Goal: Task Accomplishment & Management: Manage account settings

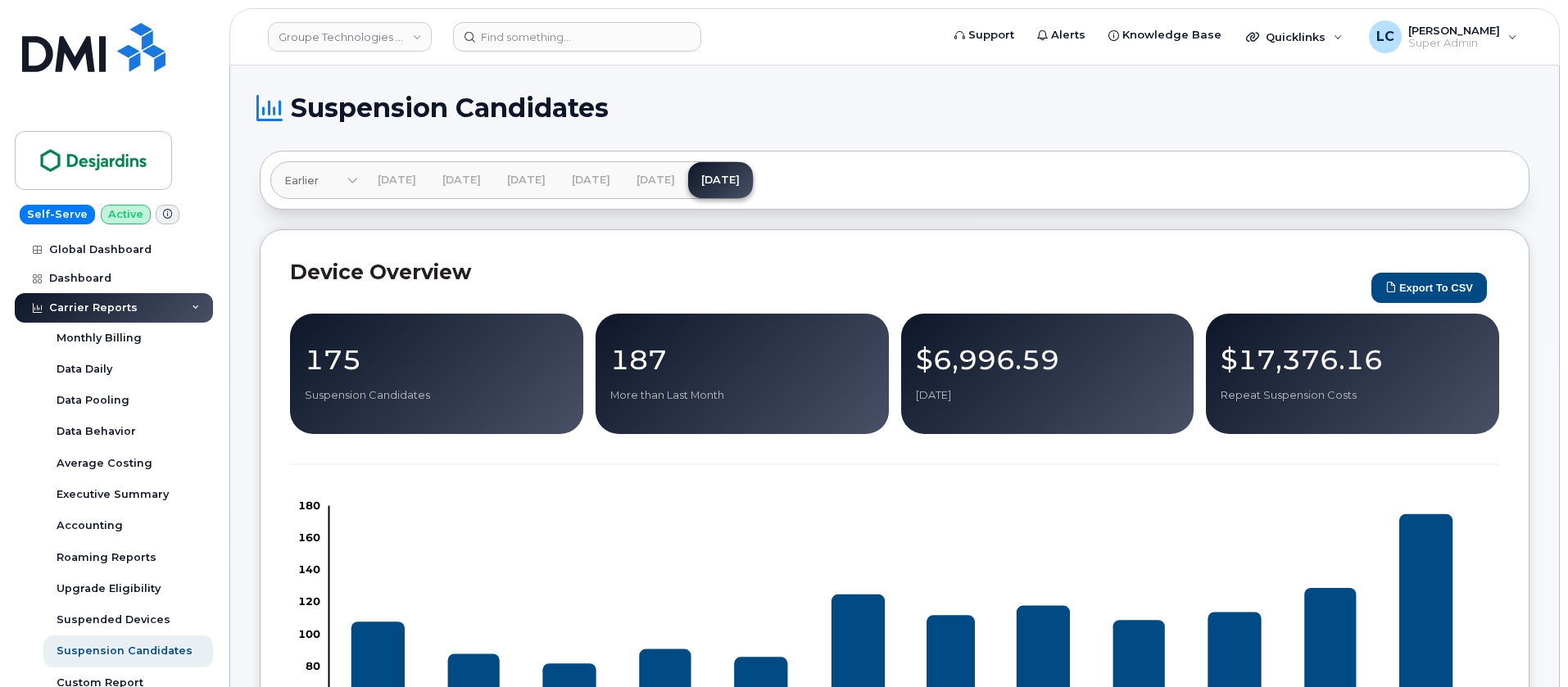
click at [543, 31] on input at bounding box center [577, 37] width 248 height 30
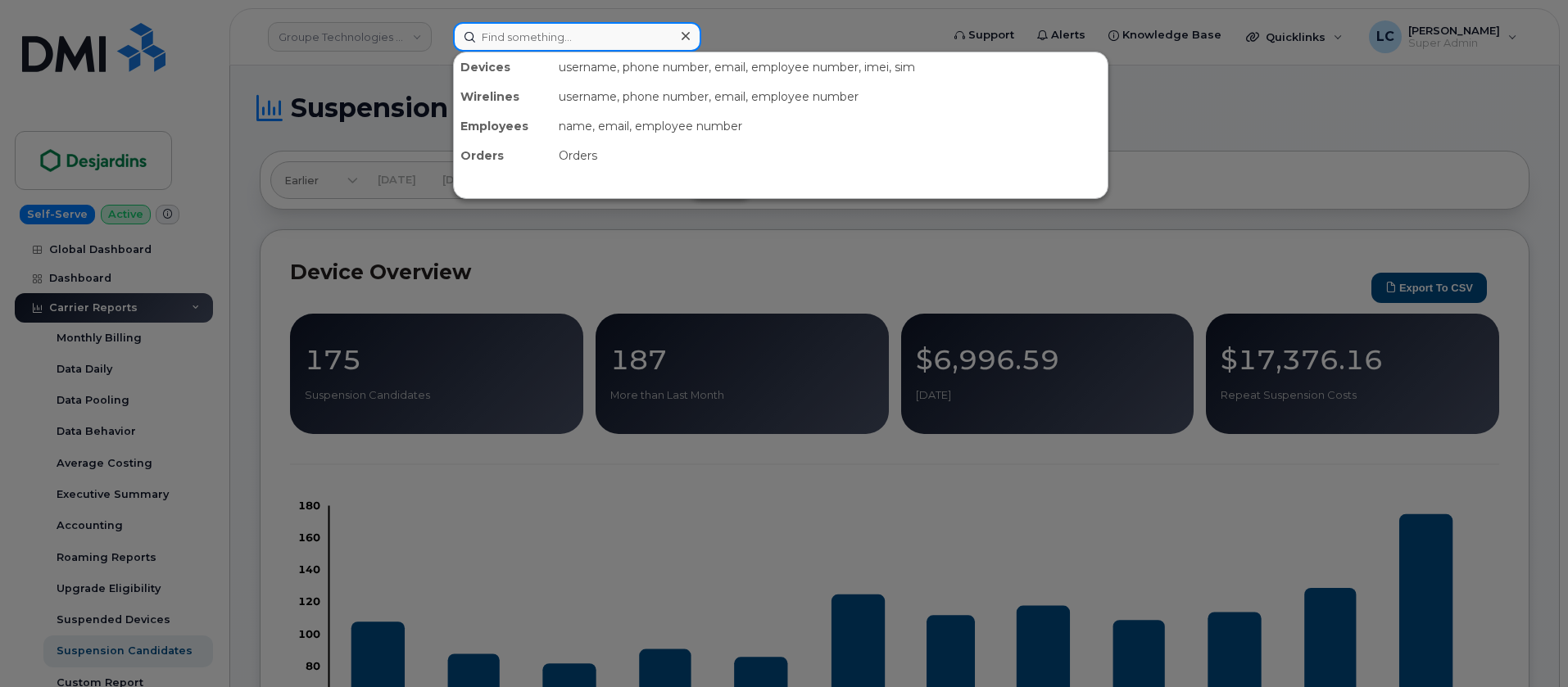
click at [543, 31] on input at bounding box center [577, 37] width 248 height 30
click at [634, 31] on input at bounding box center [577, 37] width 248 height 30
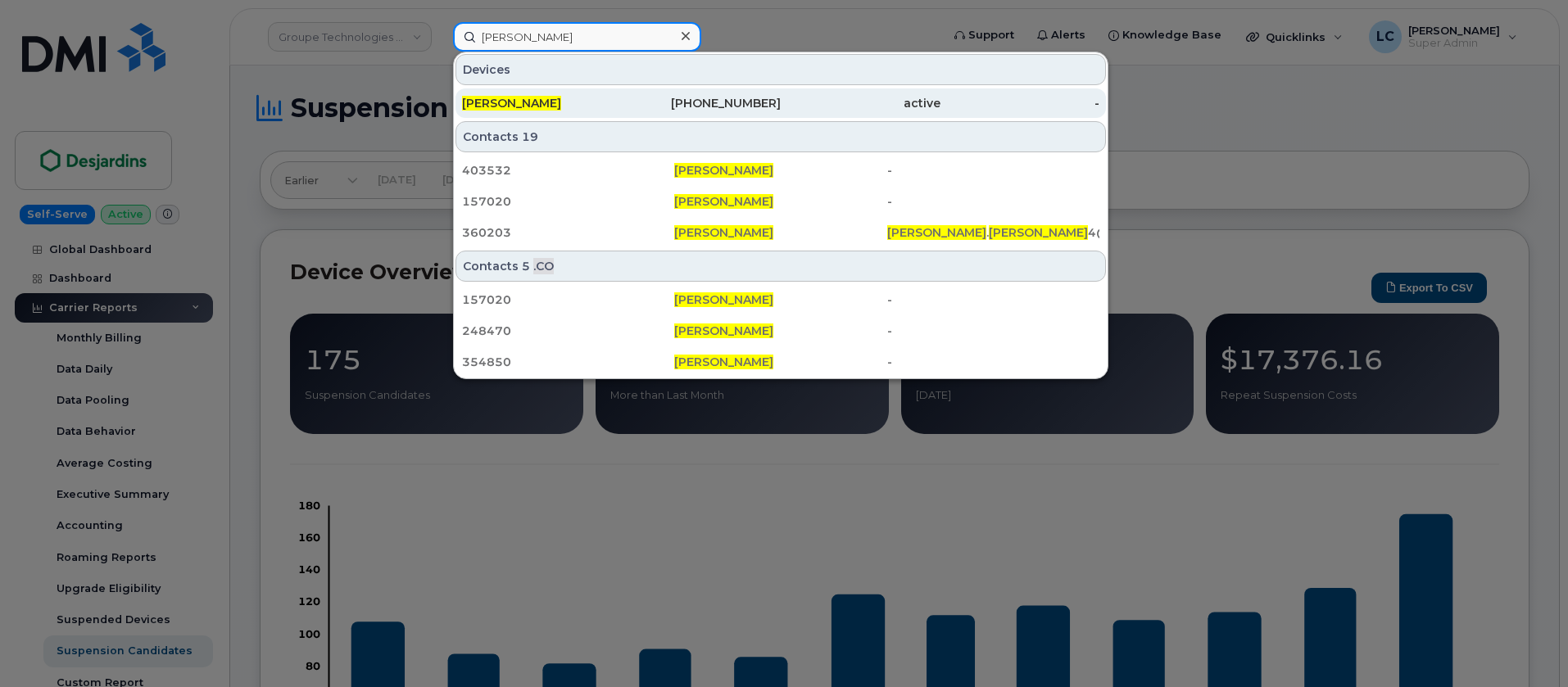
type input "David Romero"
click at [623, 100] on div "832-324-0470" at bounding box center [702, 103] width 160 height 17
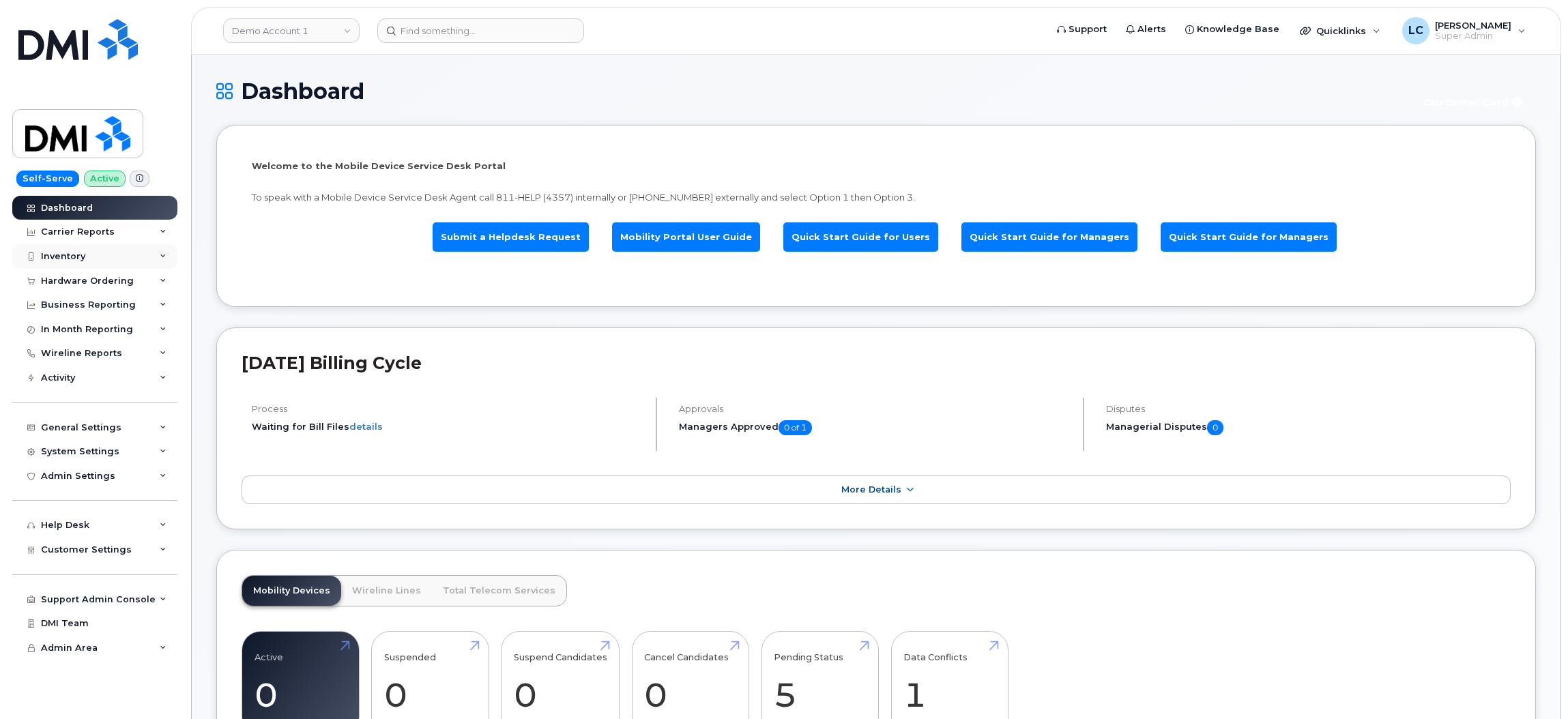
click at [122, 262] on div "Inventory" at bounding box center [95, 257] width 165 height 25
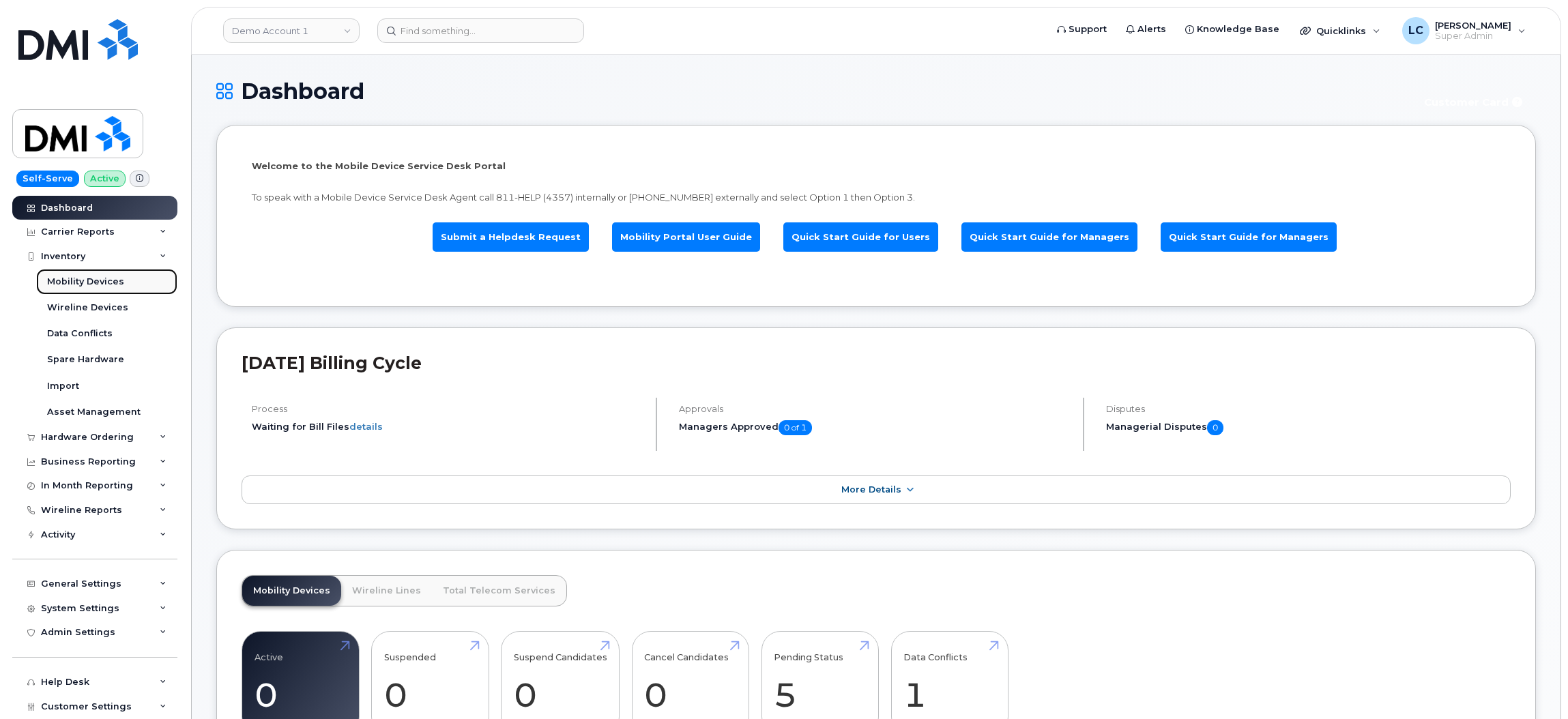
click at [101, 284] on div "Mobility Devices" at bounding box center [86, 281] width 77 height 12
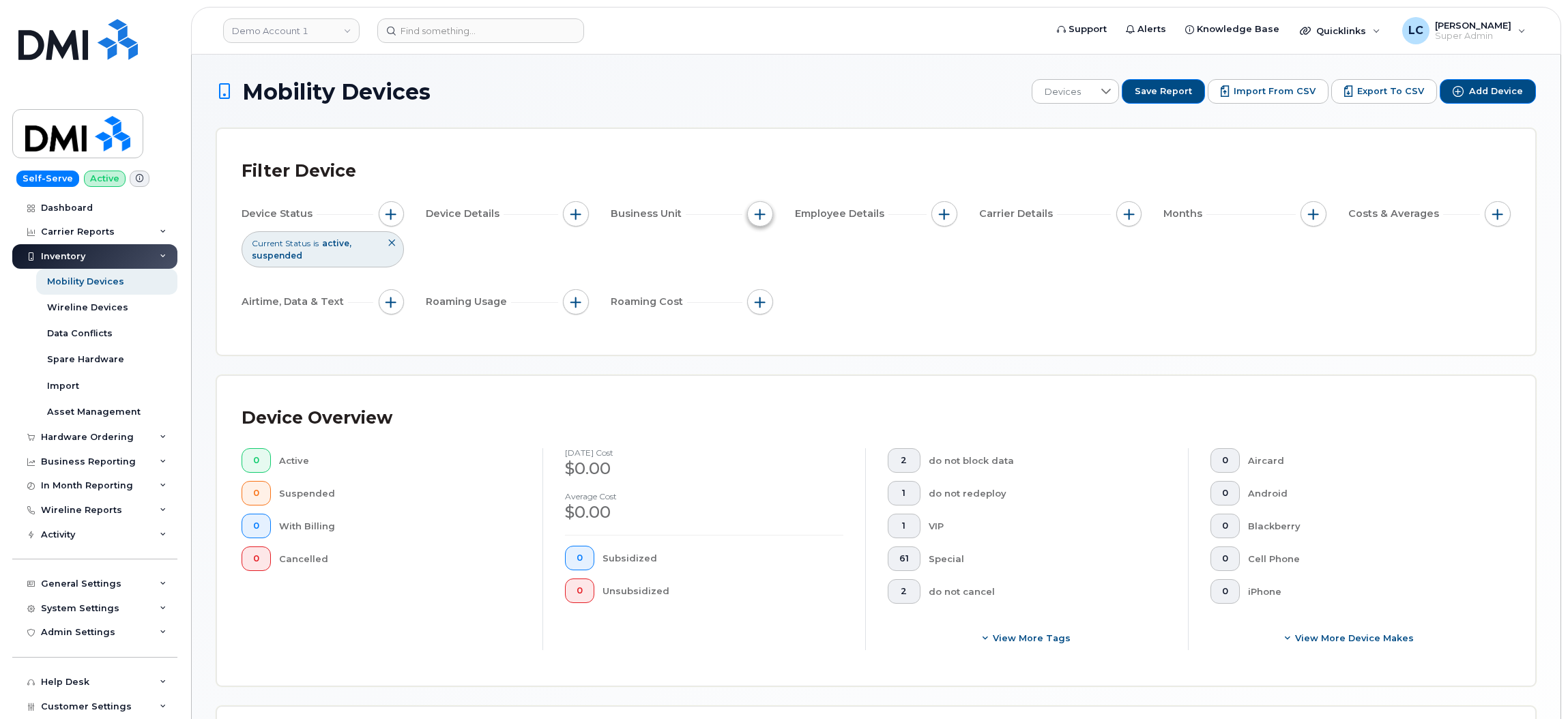
click at [757, 214] on span "button" at bounding box center [759, 214] width 11 height 11
click at [951, 216] on button "button" at bounding box center [944, 215] width 26 height 26
click at [957, 364] on div "Employee Department Name" at bounding box center [1022, 363] width 160 height 13
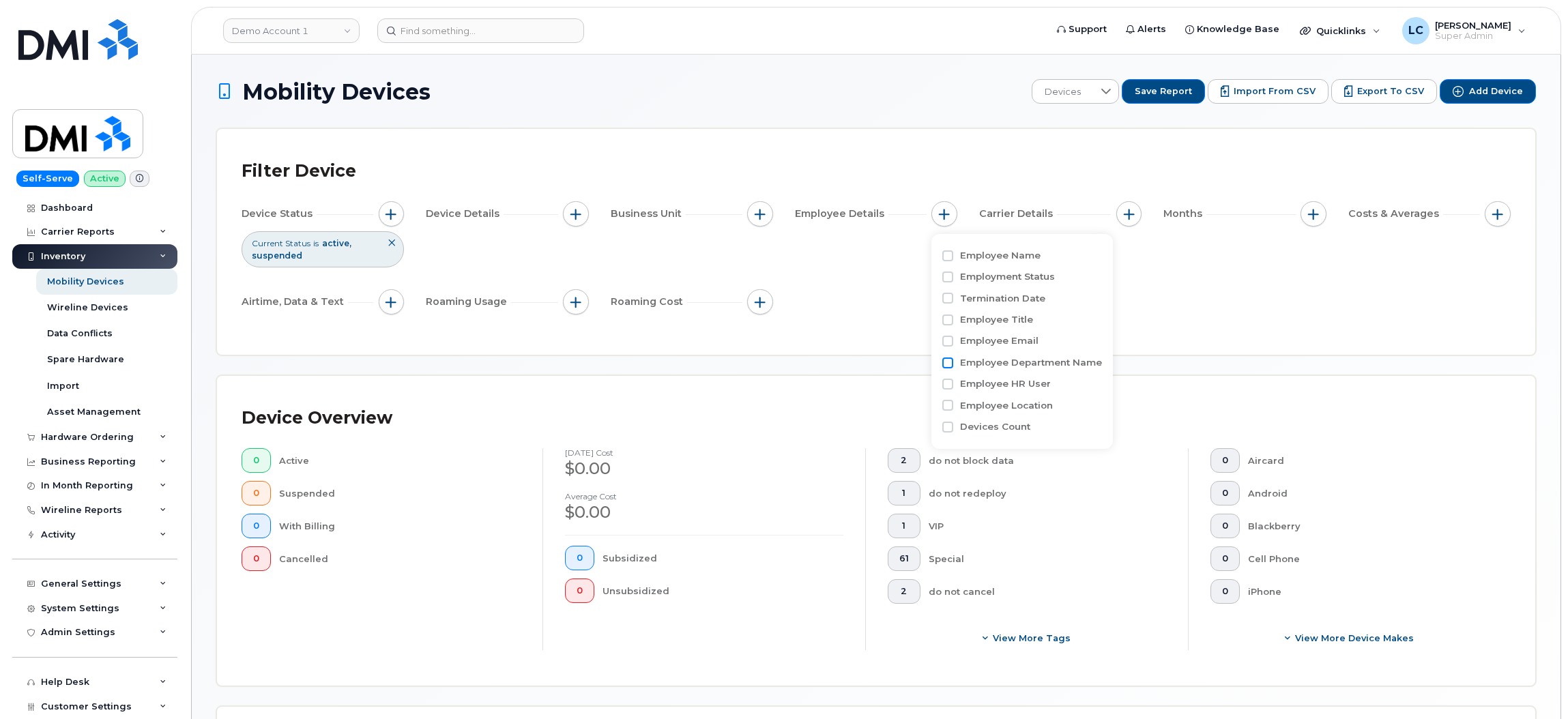
click at [946, 366] on input "Employee Department Name" at bounding box center [947, 363] width 11 height 11
checkbox input "true"
click at [1006, 413] on input at bounding box center [1036, 419] width 146 height 25
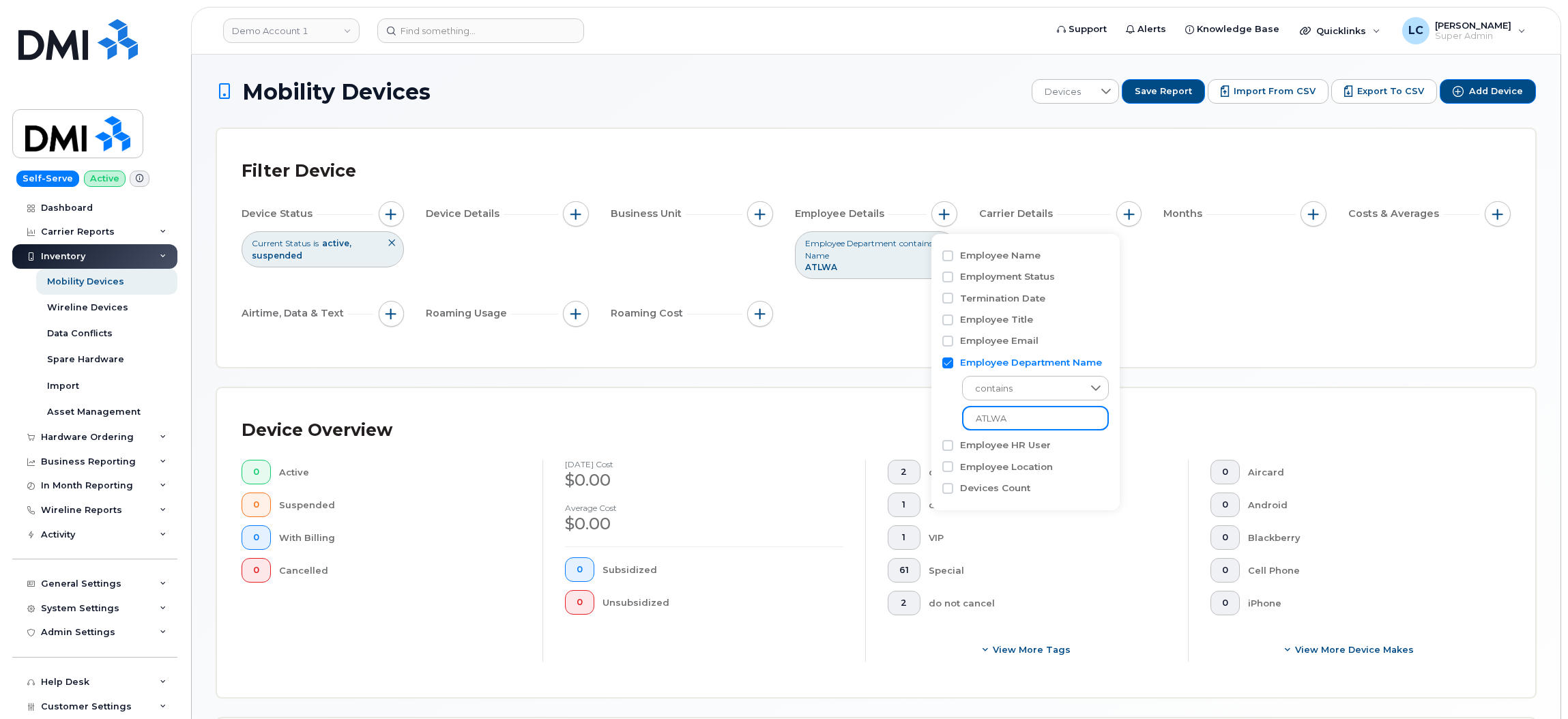
type input "ATLWA"
click at [1236, 322] on div "Device Status Current Status is active suspended Device Details Business Unit E…" at bounding box center [876, 267] width 1269 height 130
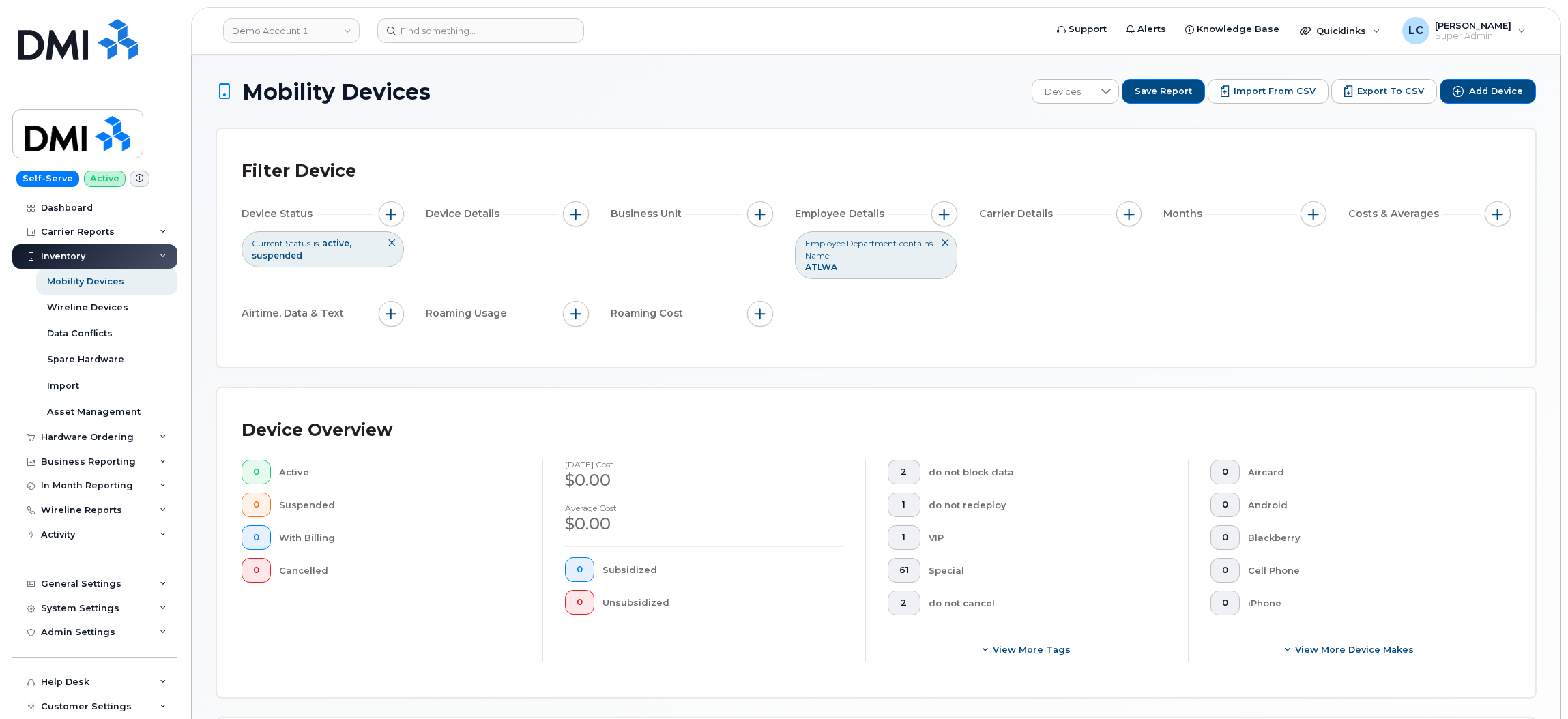
click at [1041, 336] on div "Filter Device Device Status Current Status is active suspended Device Details B…" at bounding box center [876, 248] width 1269 height 189
click at [912, 272] on div "Employee Department Name contains ATLWA" at bounding box center [875, 254] width 162 height 47
click at [945, 246] on icon at bounding box center [945, 243] width 8 height 8
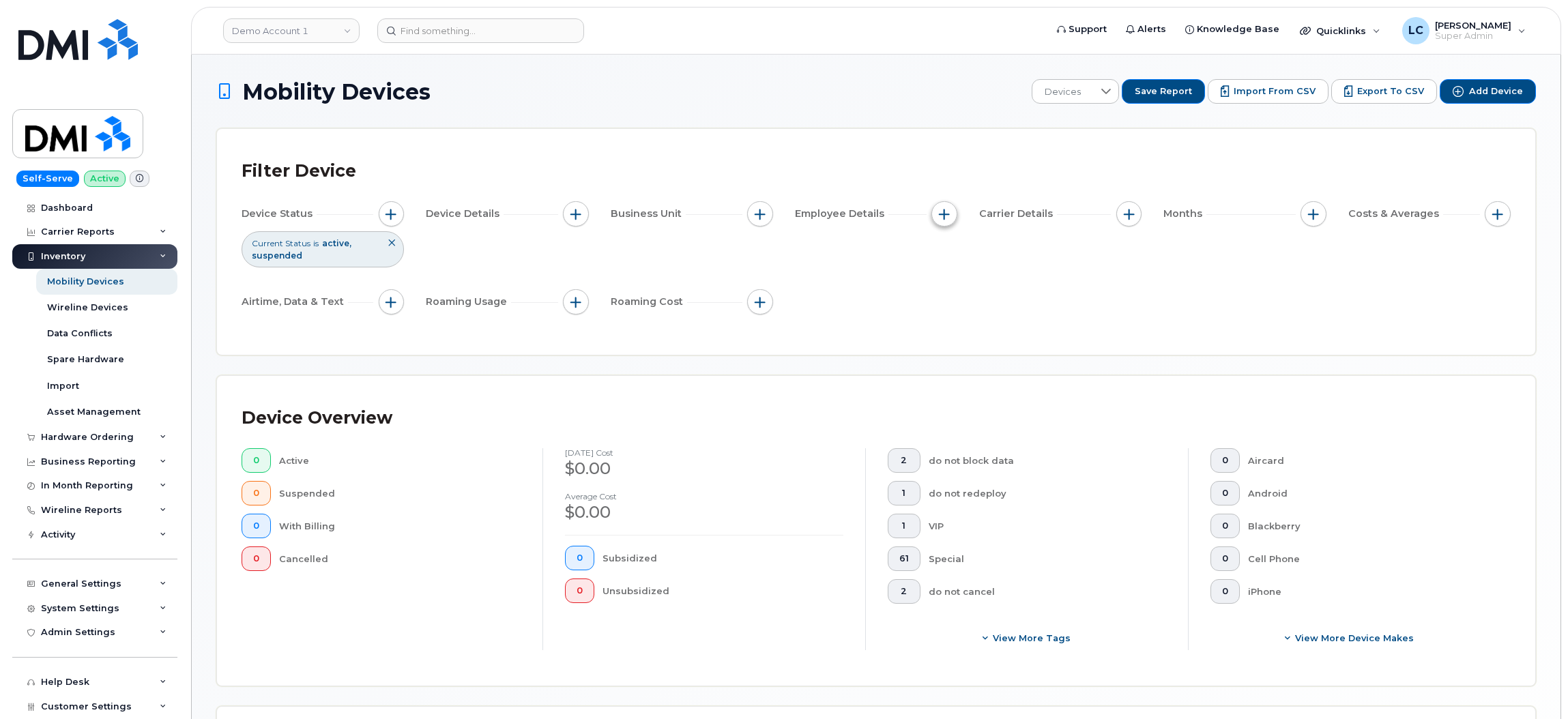
click at [953, 217] on button "button" at bounding box center [944, 215] width 26 height 26
click at [1014, 358] on label "Employee Department Name" at bounding box center [1031, 363] width 142 height 13
click at [953, 358] on input "Employee Department Name" at bounding box center [947, 363] width 11 height 11
checkbox input "true"
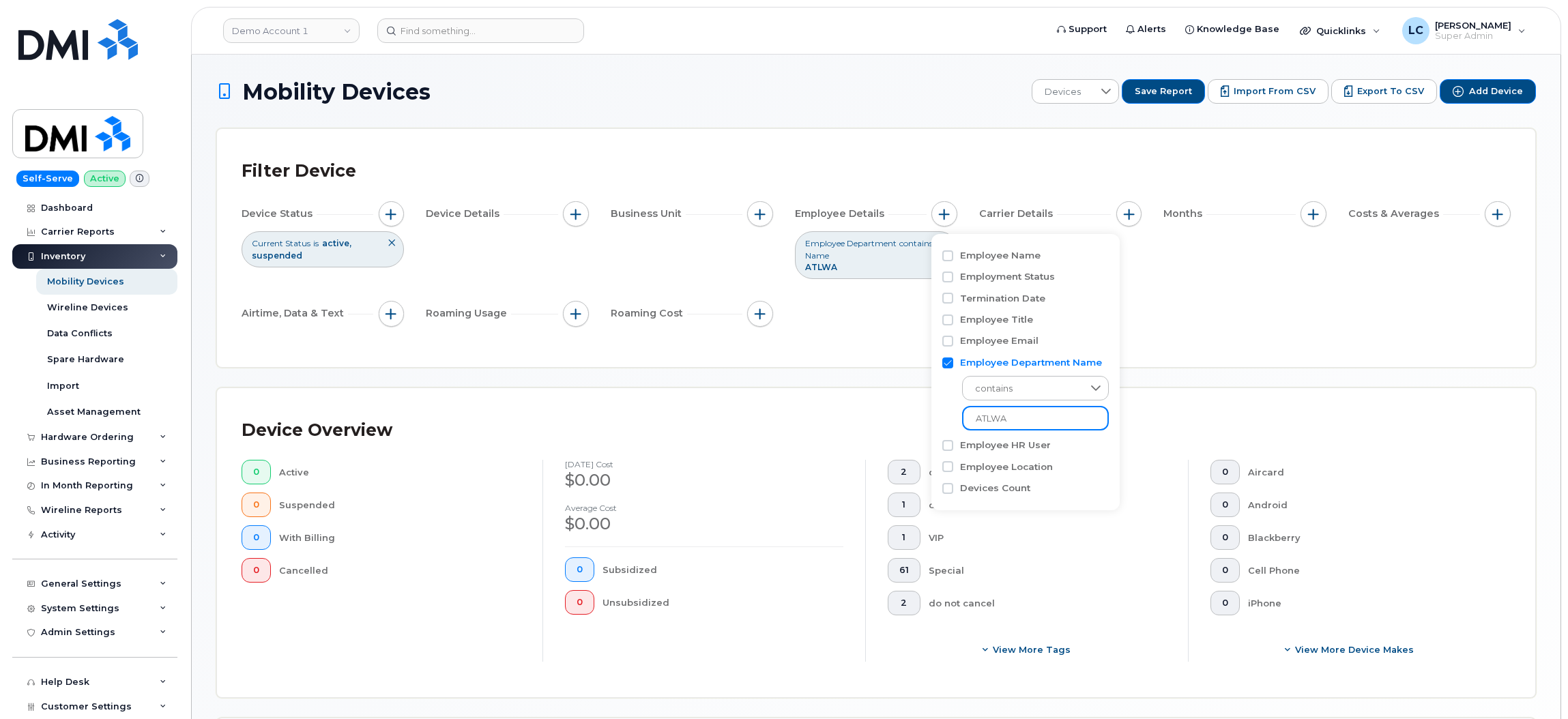
click at [1009, 420] on input "ATLWA" at bounding box center [1036, 419] width 146 height 25
type input "ATLWA"
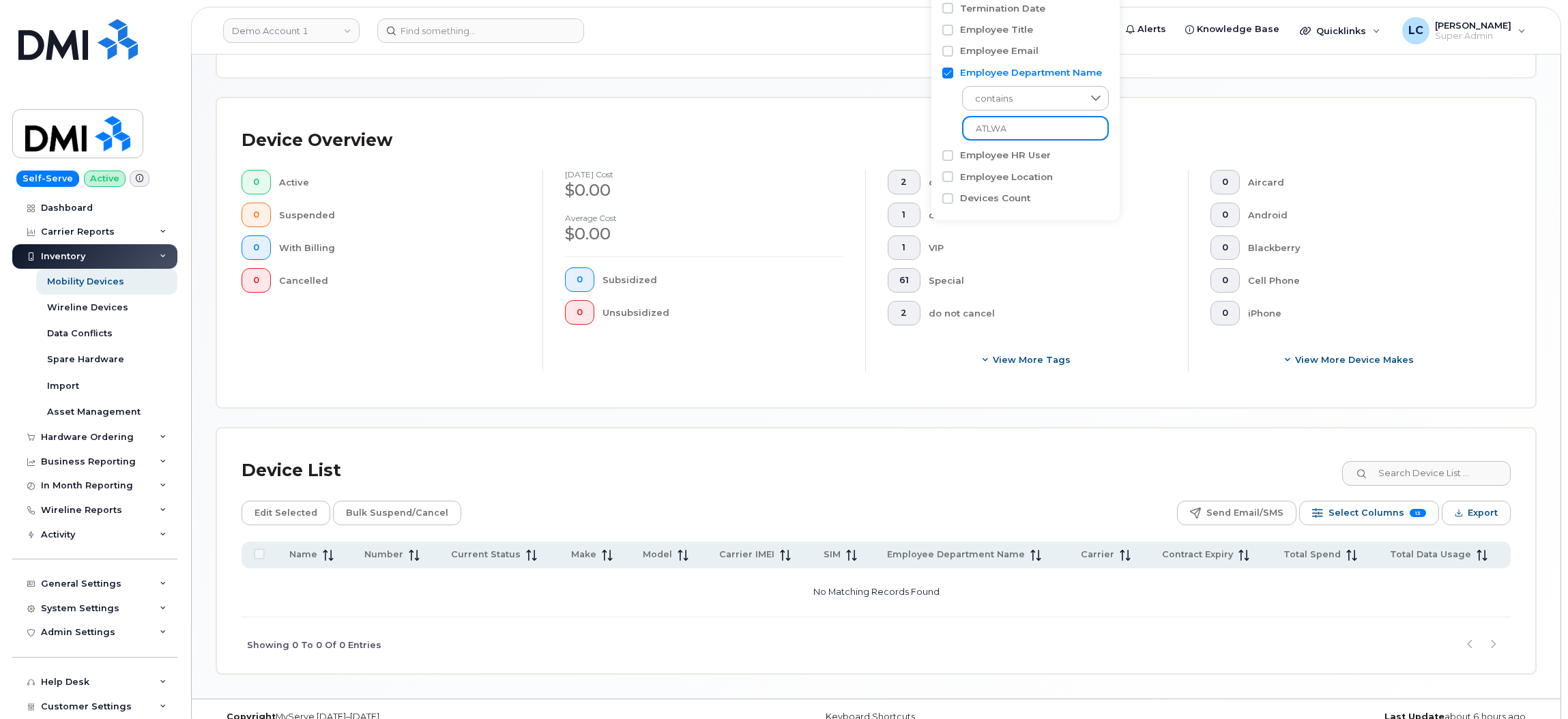
scroll to position [314, 0]
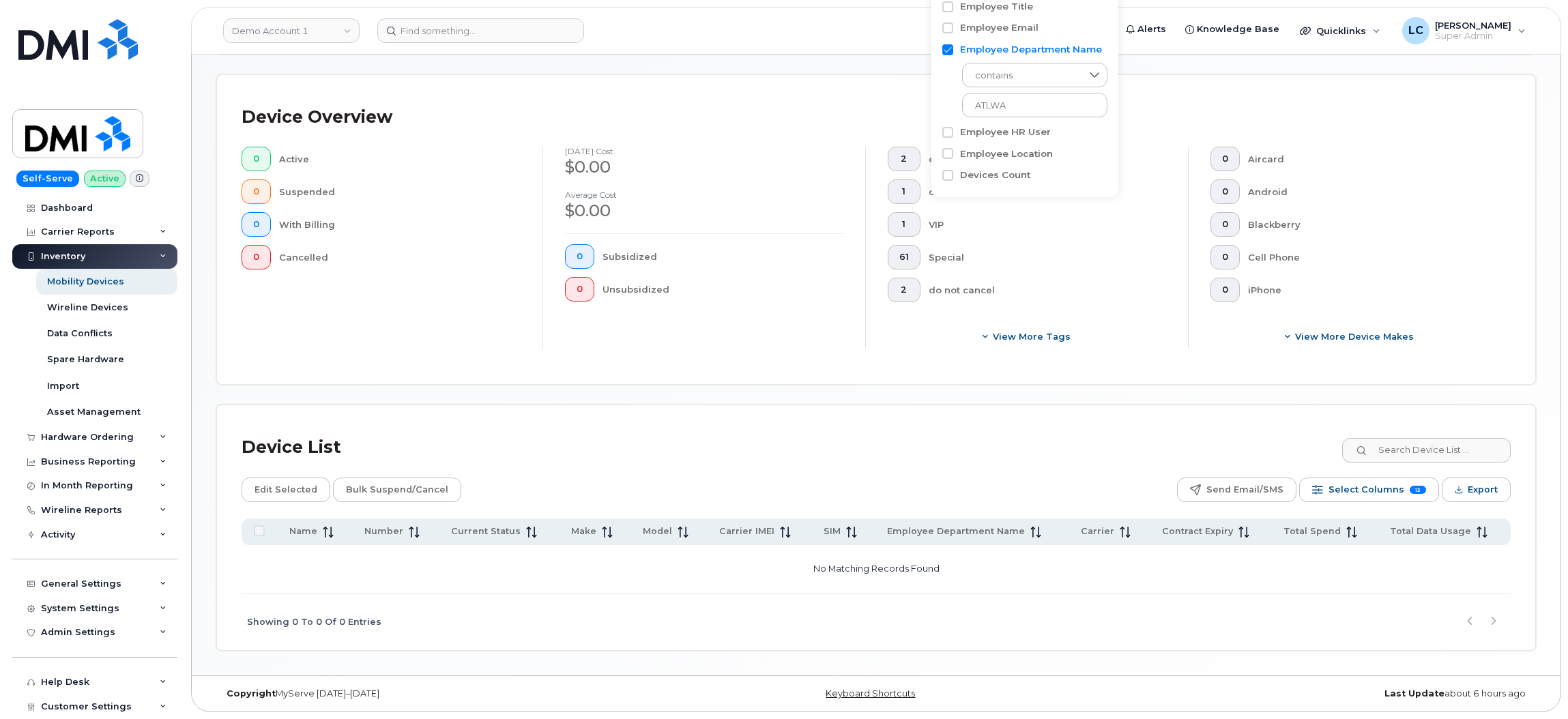
click at [1199, 368] on div "Device Overview 0 Active 0 Suspended 0 With Billing 0 Cancelled September 2023 …" at bounding box center [876, 230] width 1319 height 310
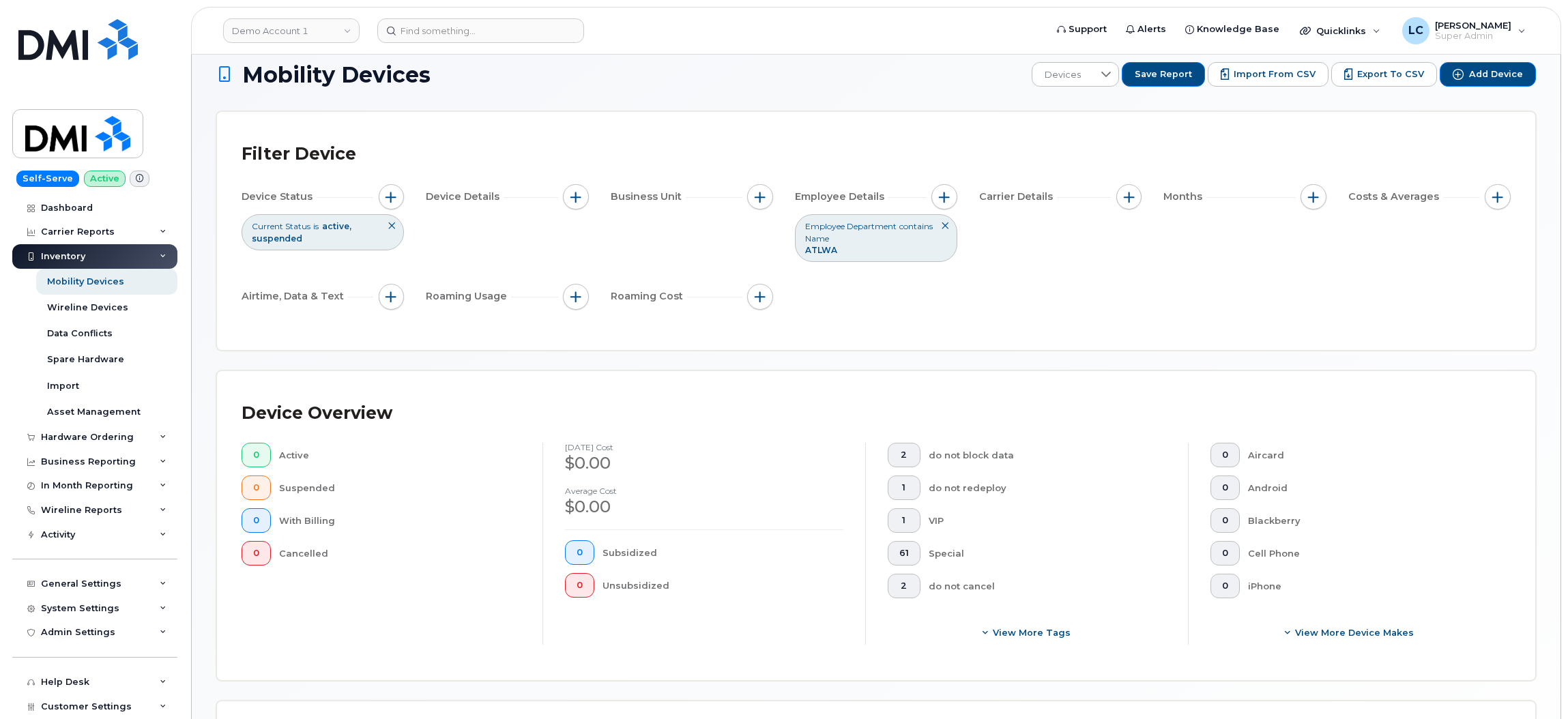
scroll to position [0, 0]
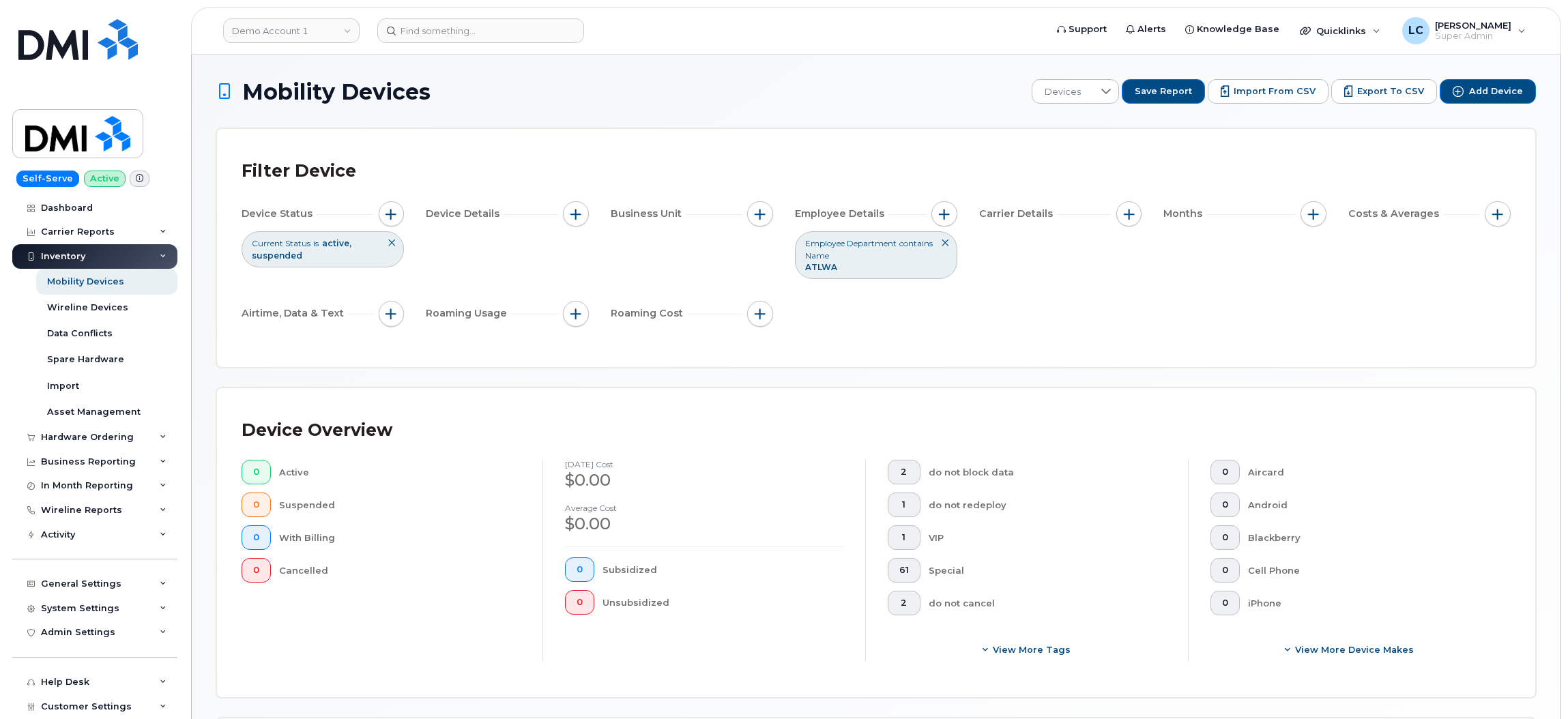
click at [652, 154] on div "Filter Device" at bounding box center [876, 171] width 1269 height 35
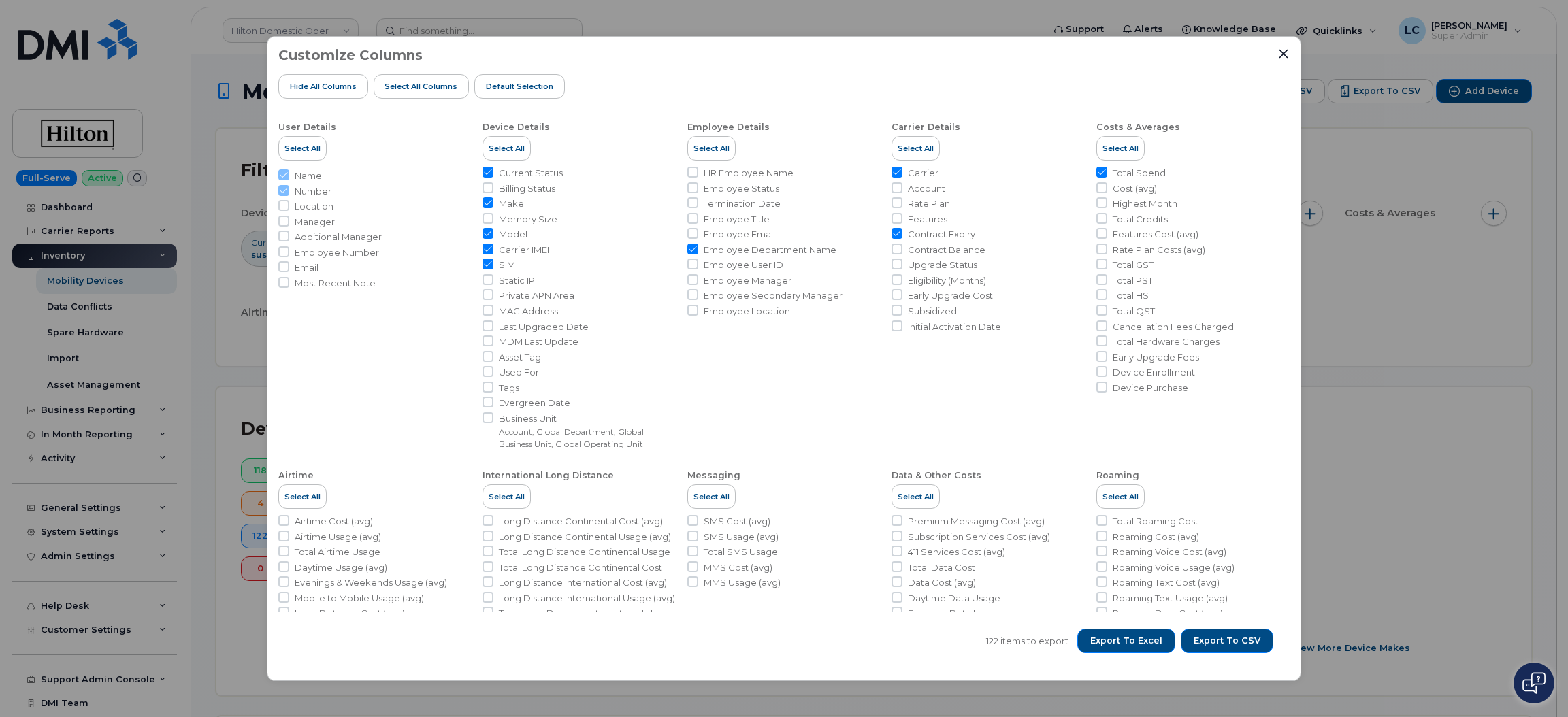
scroll to position [612, 0]
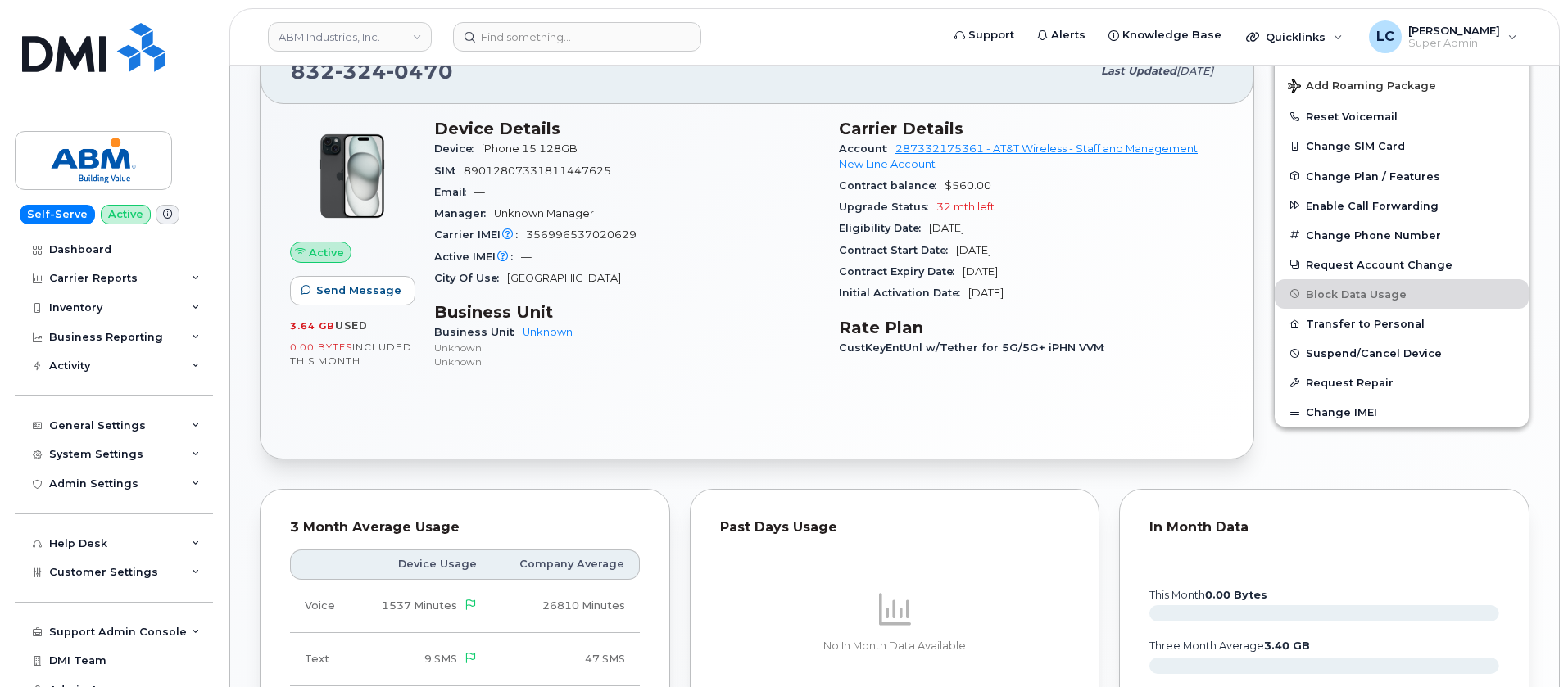
scroll to position [275, 0]
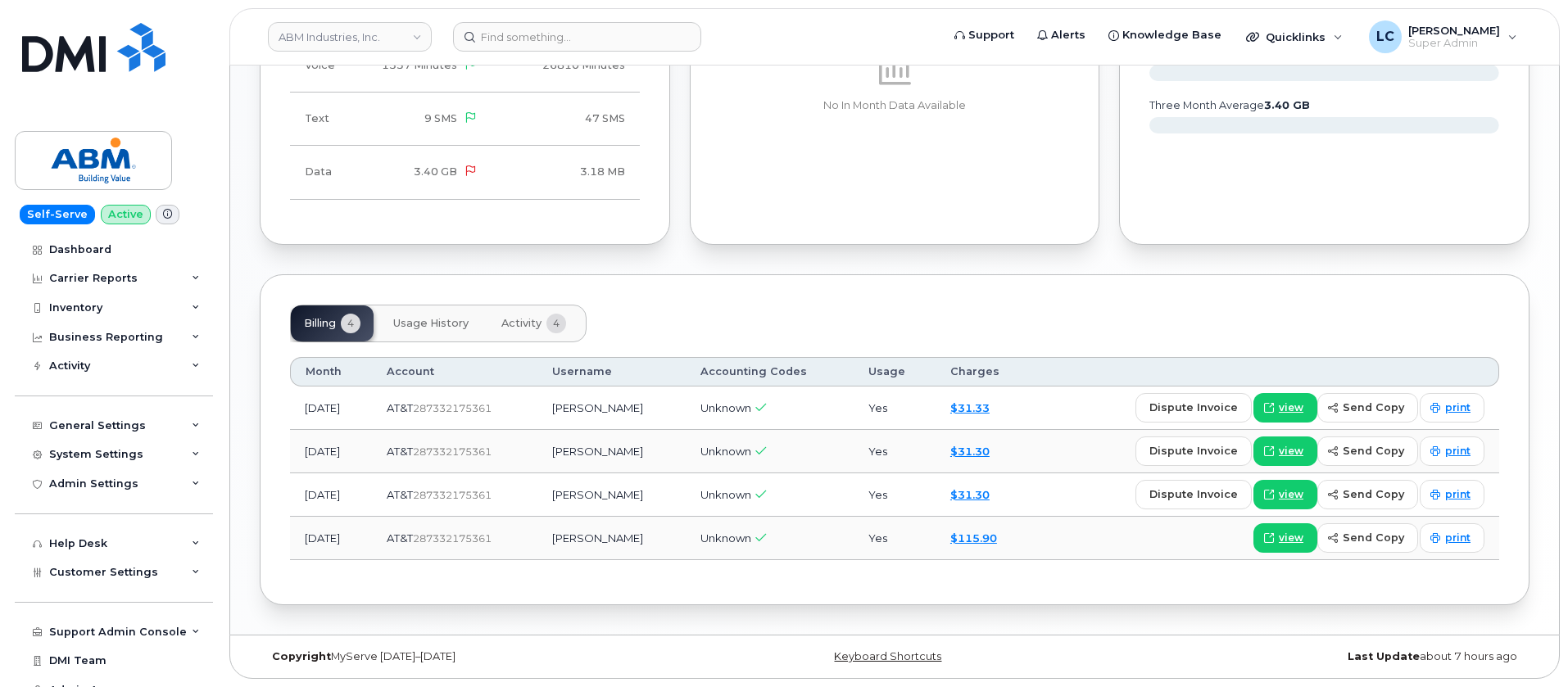
click at [453, 326] on span "Usage History" at bounding box center [431, 323] width 75 height 13
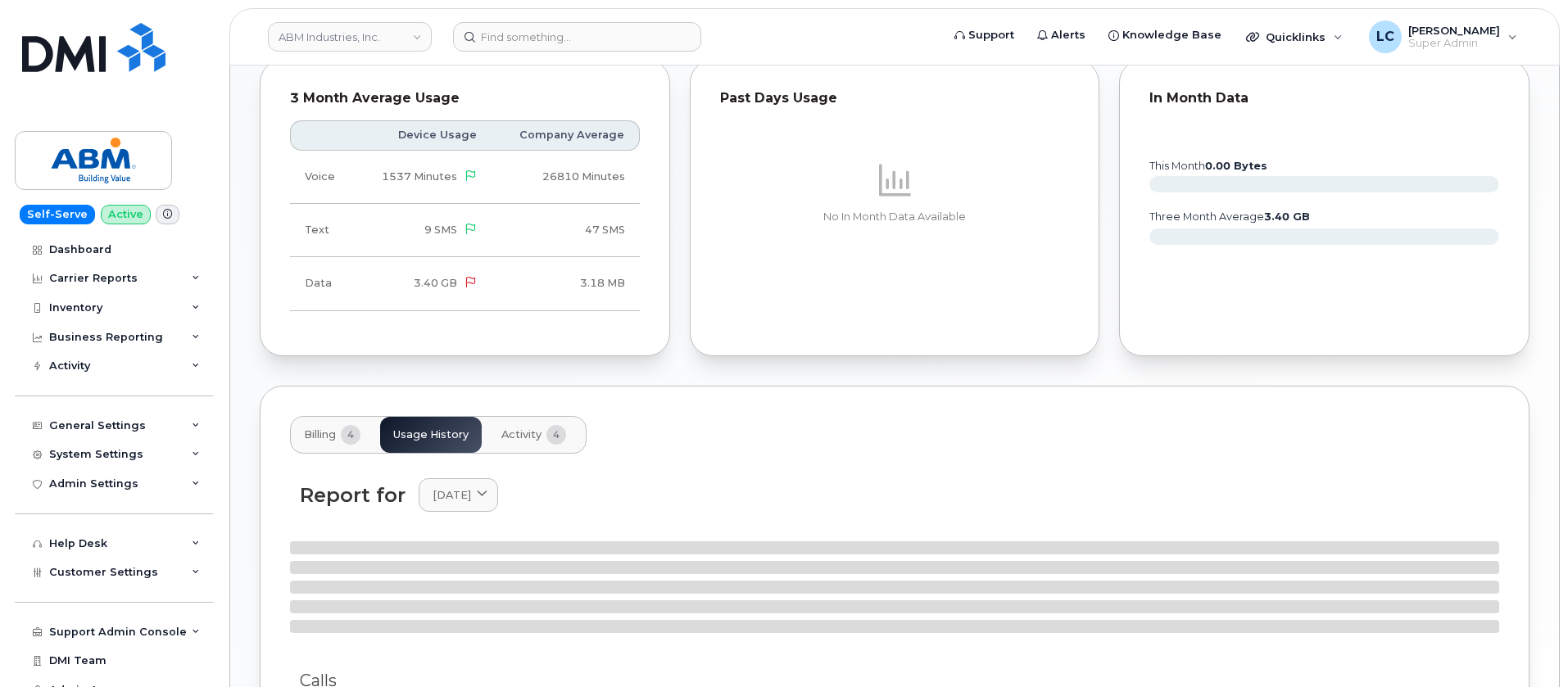
scroll to position [889, 0]
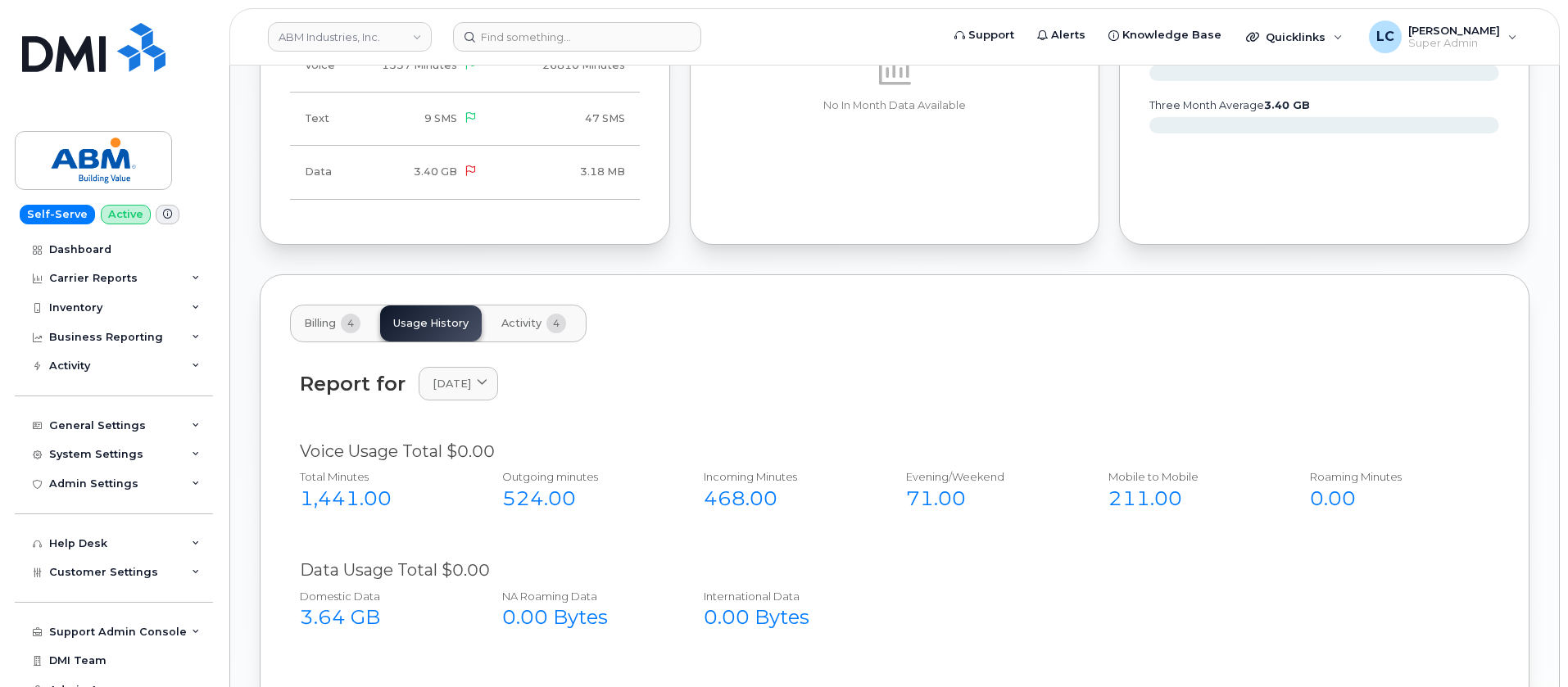
click at [549, 323] on span "4" at bounding box center [556, 324] width 20 height 20
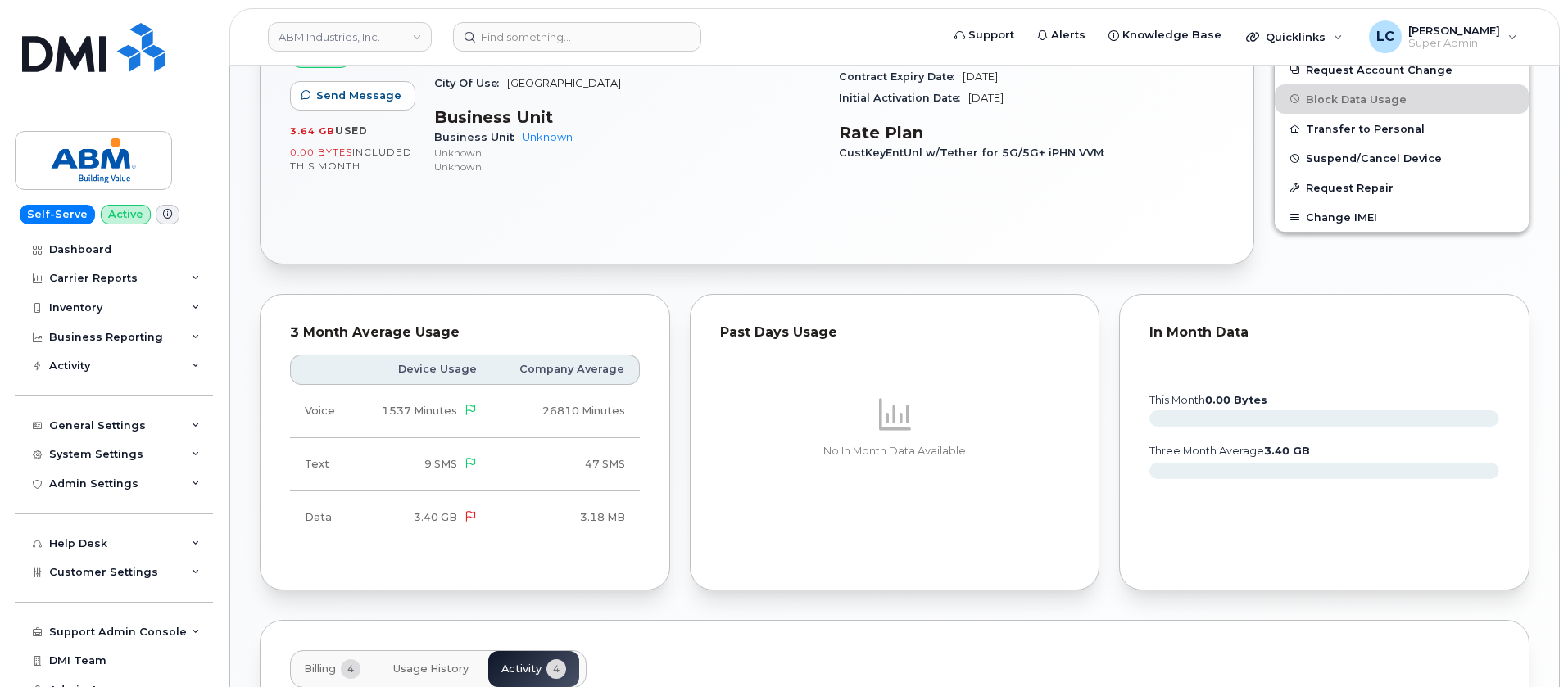
scroll to position [473, 0]
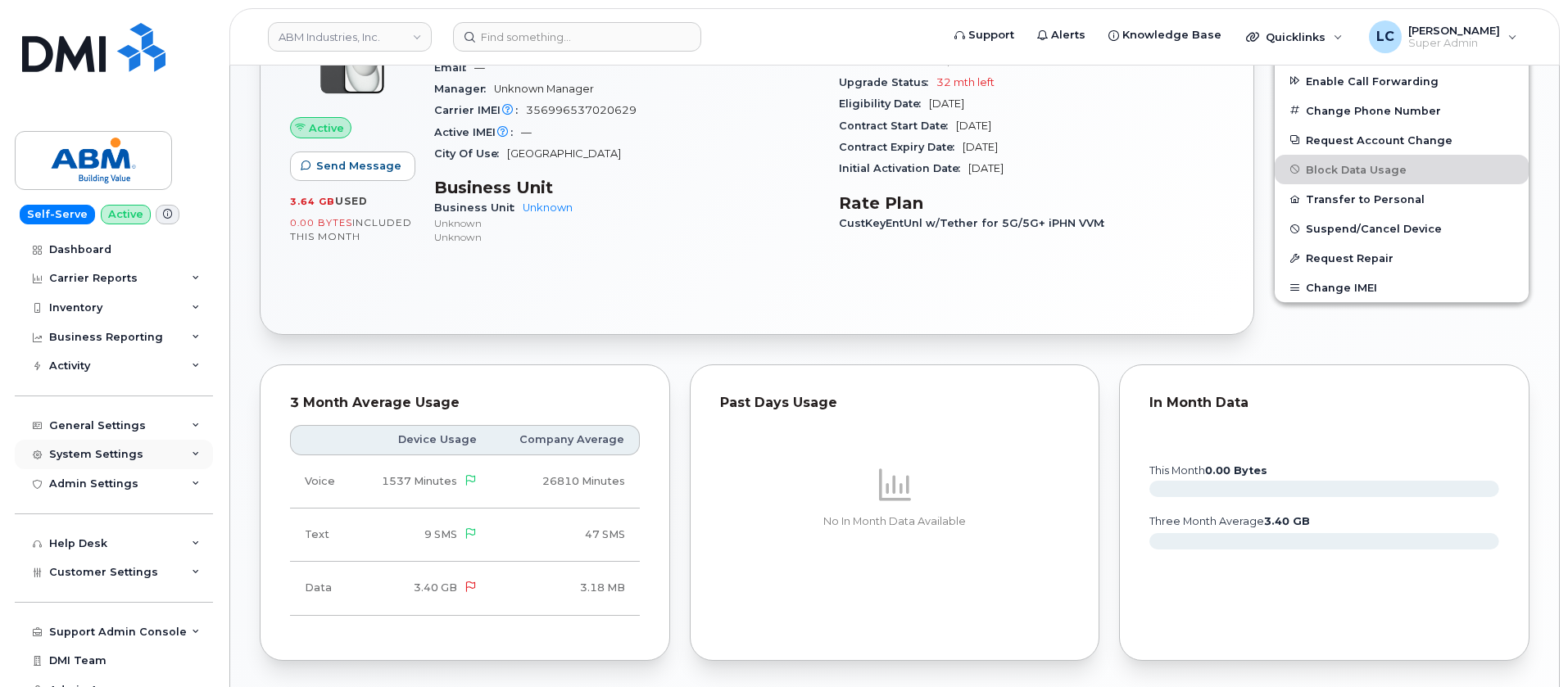
click at [159, 446] on div "System Settings" at bounding box center [114, 454] width 198 height 30
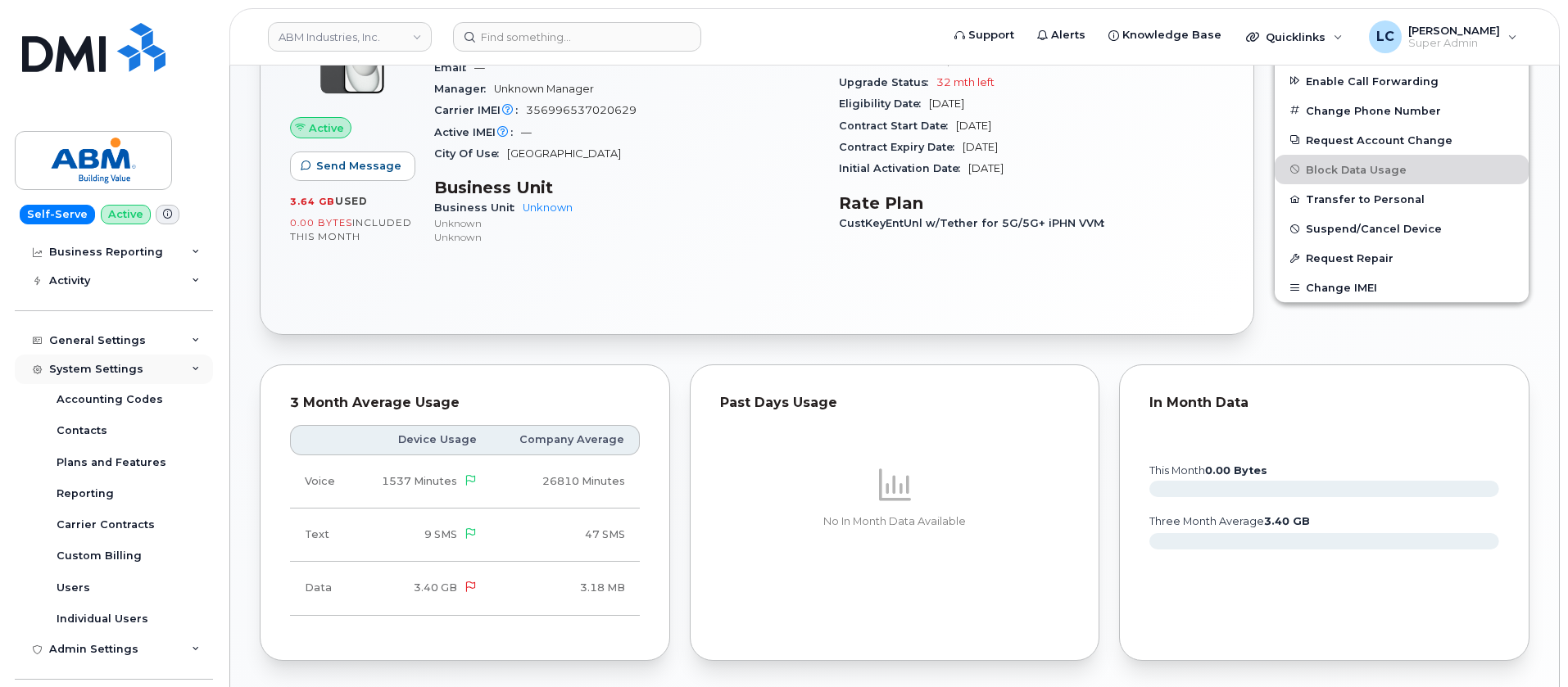
scroll to position [122, 0]
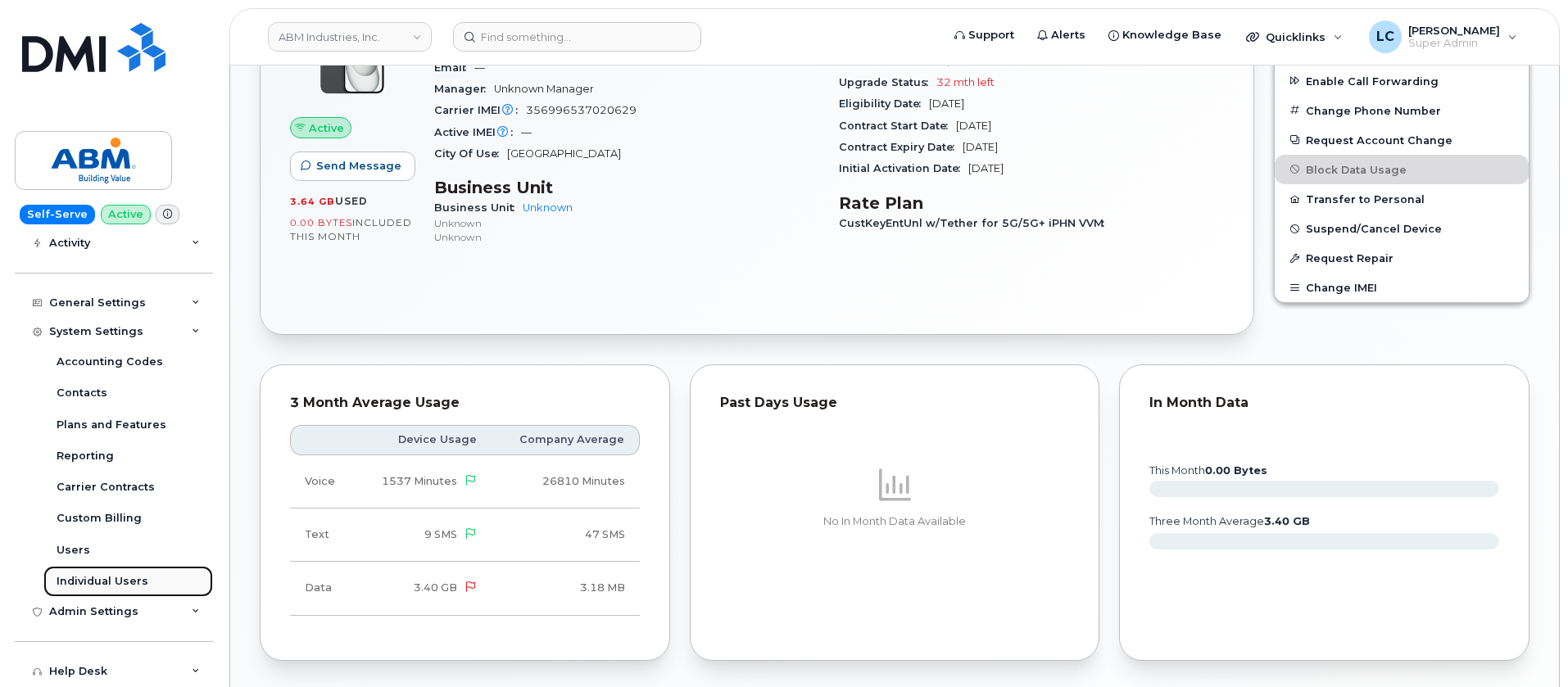
click at [139, 583] on div "Individual Users" at bounding box center [102, 580] width 92 height 15
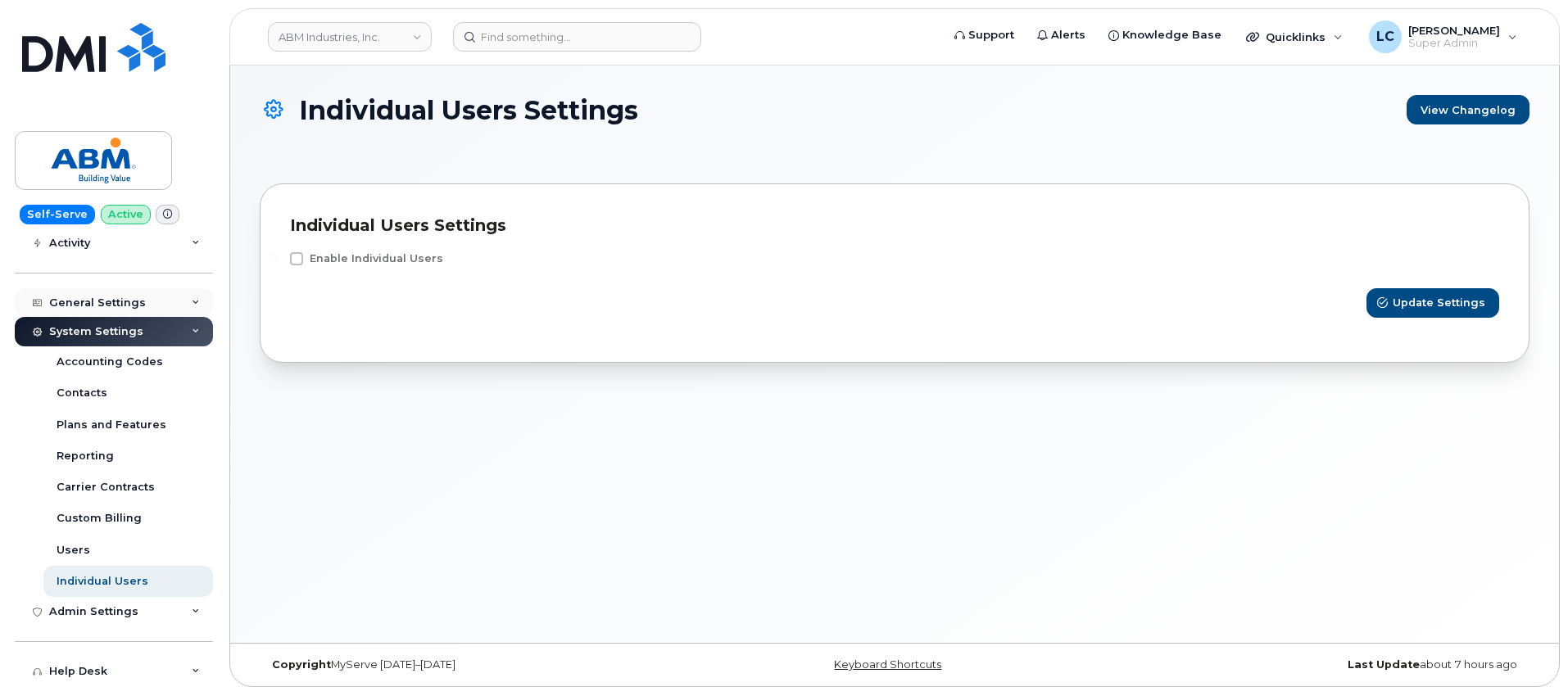
click at [153, 303] on div "General Settings" at bounding box center [114, 303] width 198 height 30
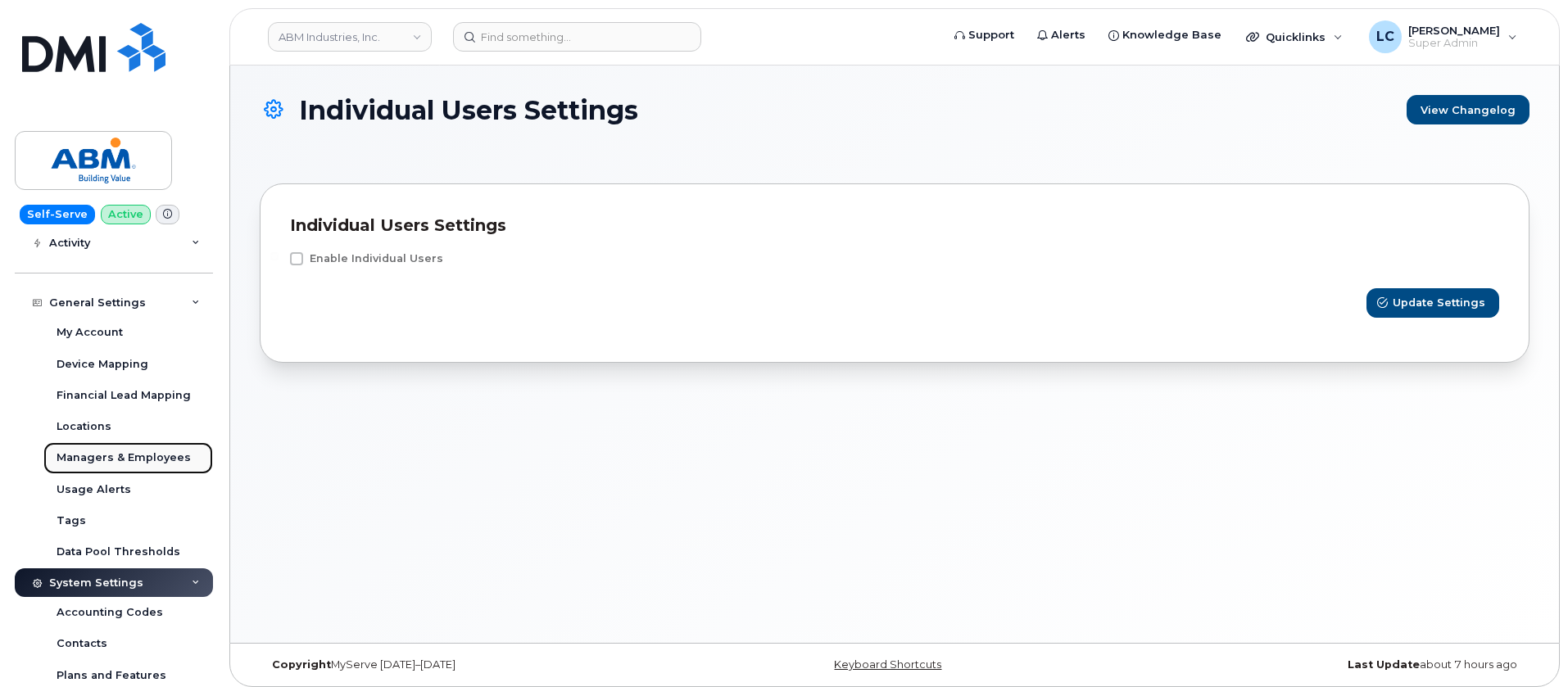
click at [141, 456] on div "Managers & Employees" at bounding box center [123, 457] width 134 height 15
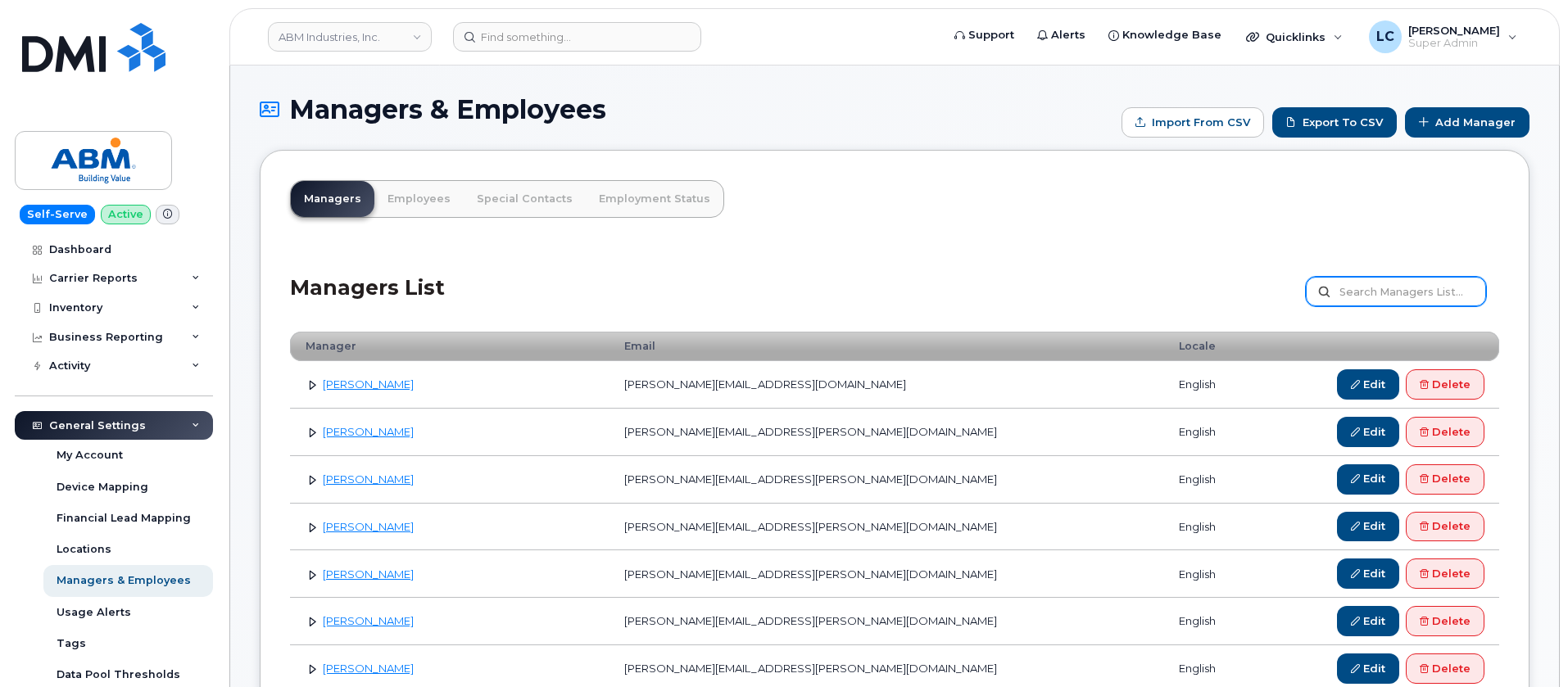
click at [1433, 294] on input "text" at bounding box center [1395, 291] width 180 height 30
type input "[PERSON_NAME]"
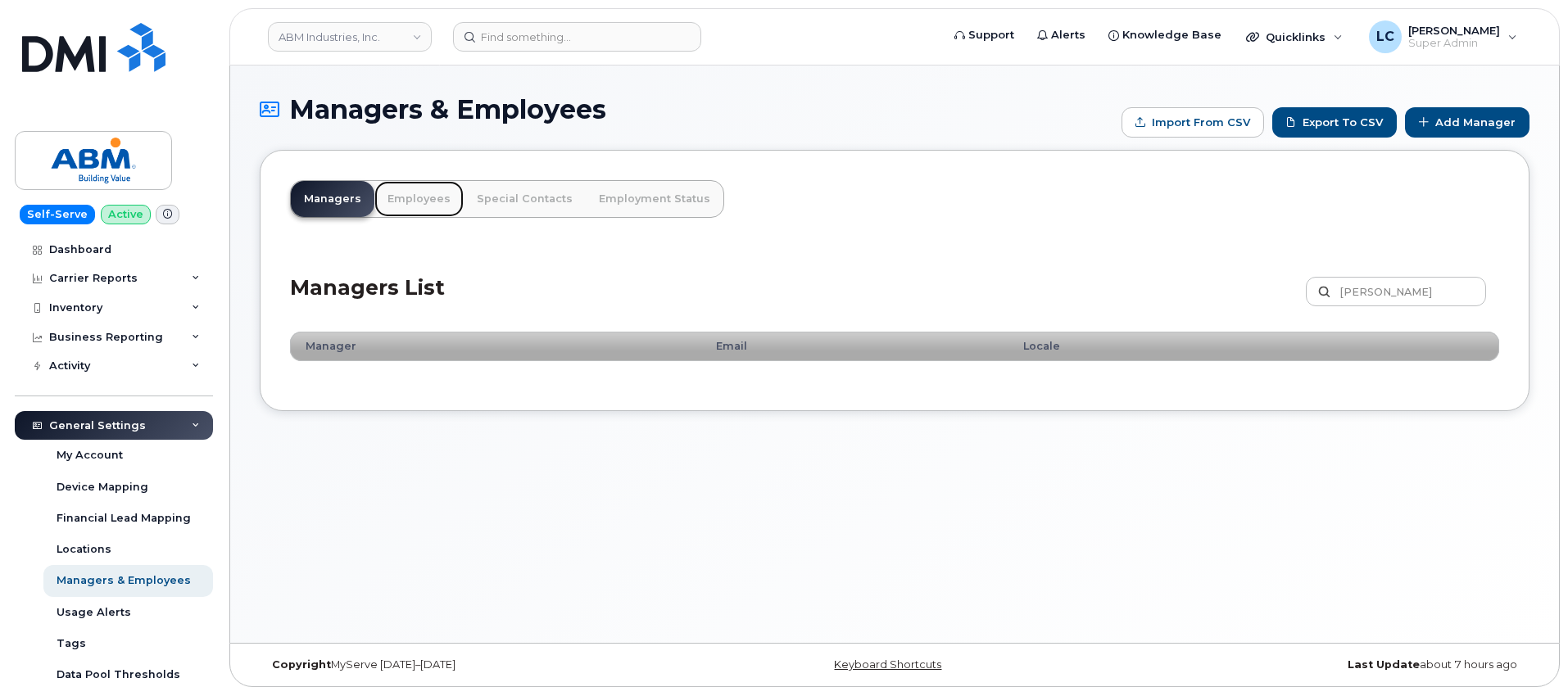
click at [436, 198] on link "Employees" at bounding box center [419, 198] width 89 height 36
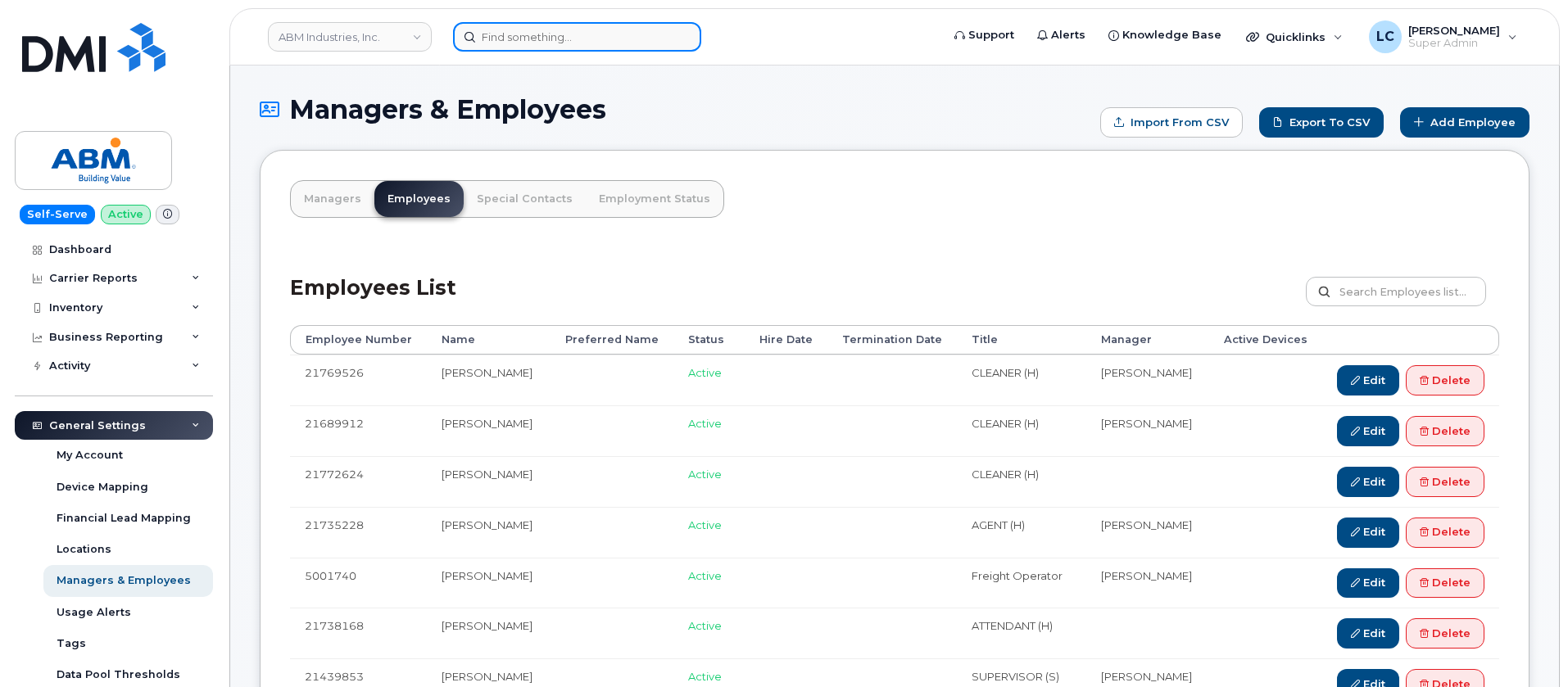
click at [561, 29] on input at bounding box center [577, 37] width 248 height 30
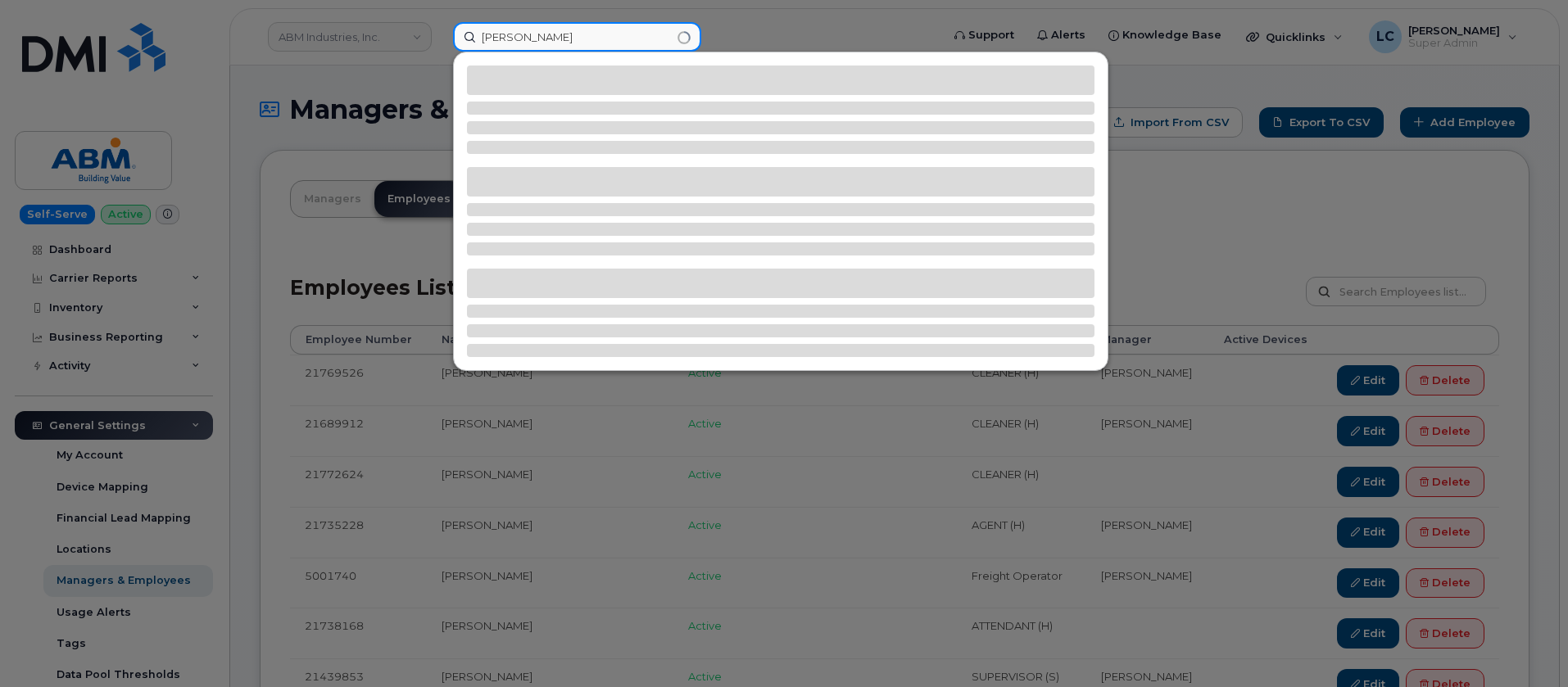
type input "[PERSON_NAME]"
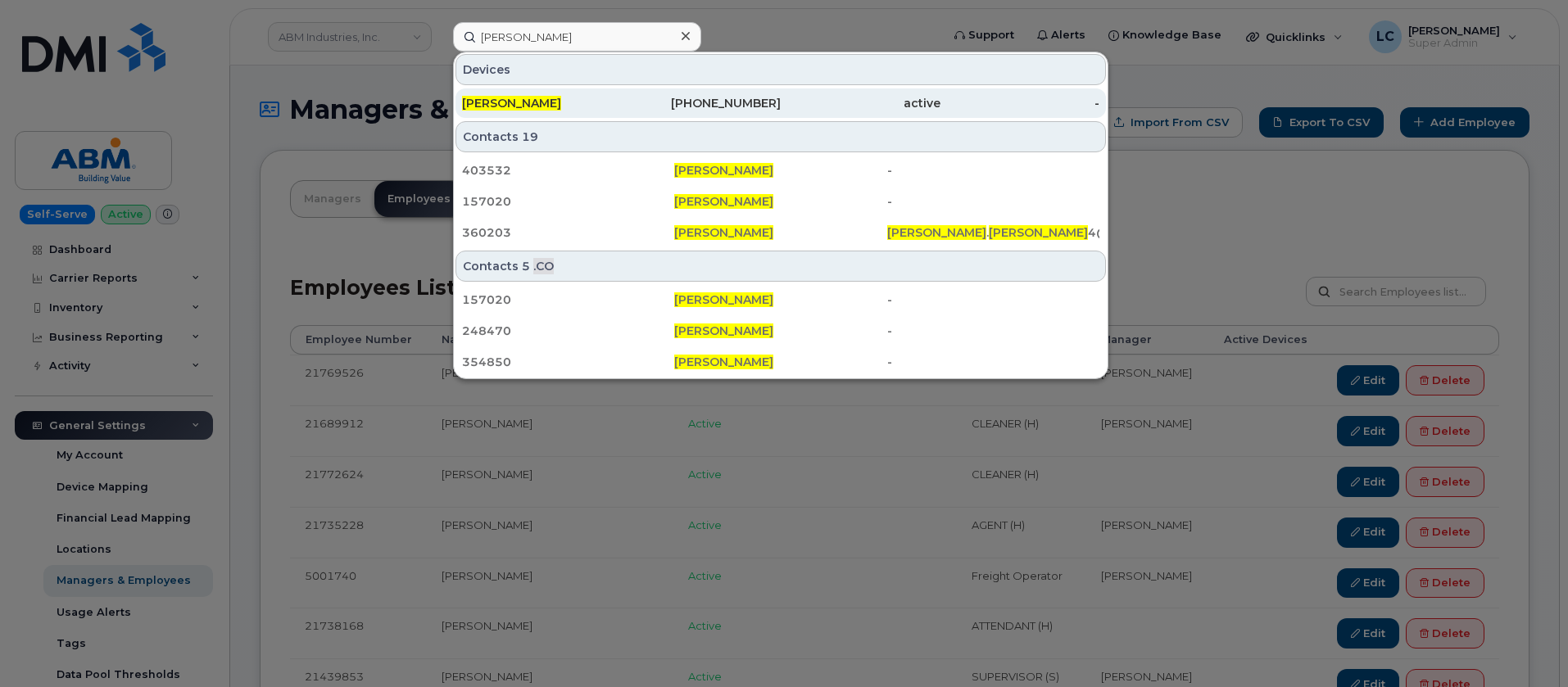
click at [693, 101] on div "832-324-0470" at bounding box center [702, 103] width 160 height 17
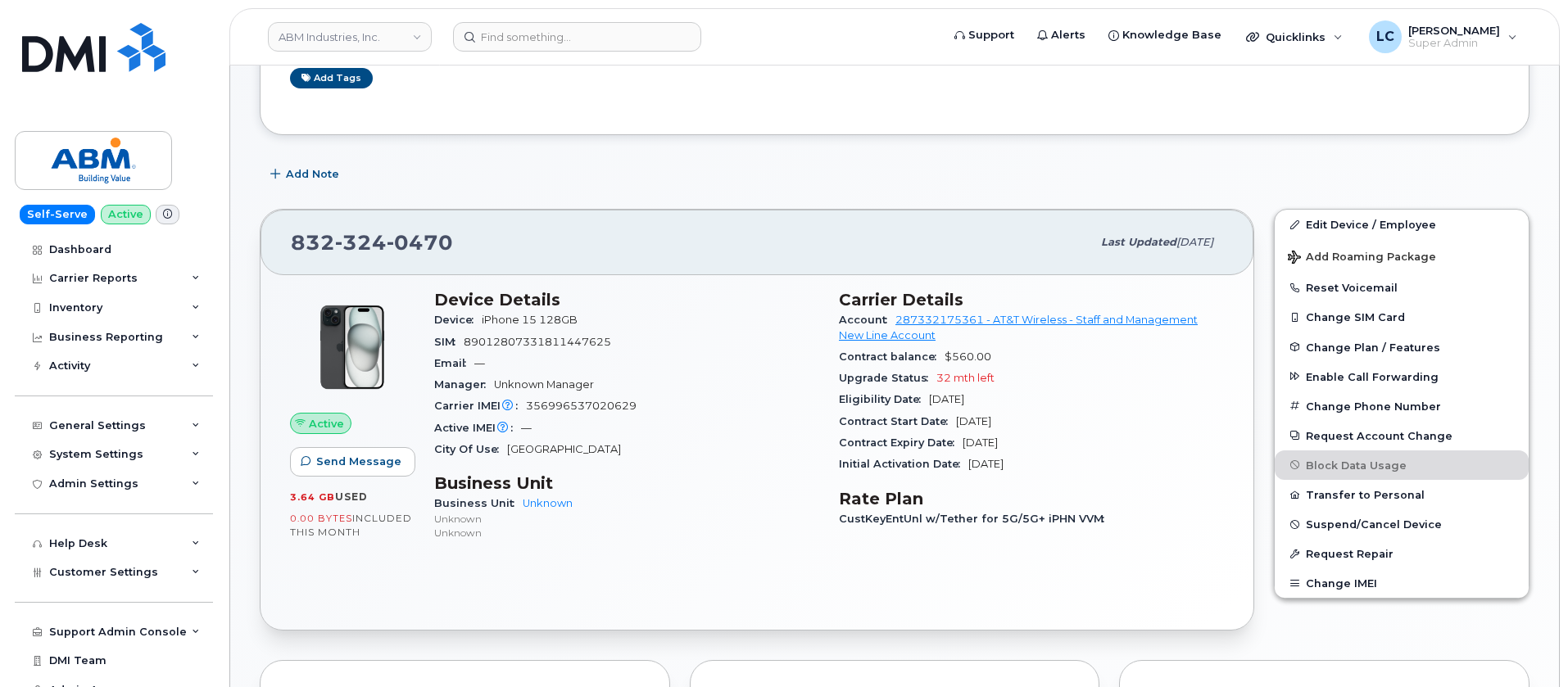
scroll to position [246, 0]
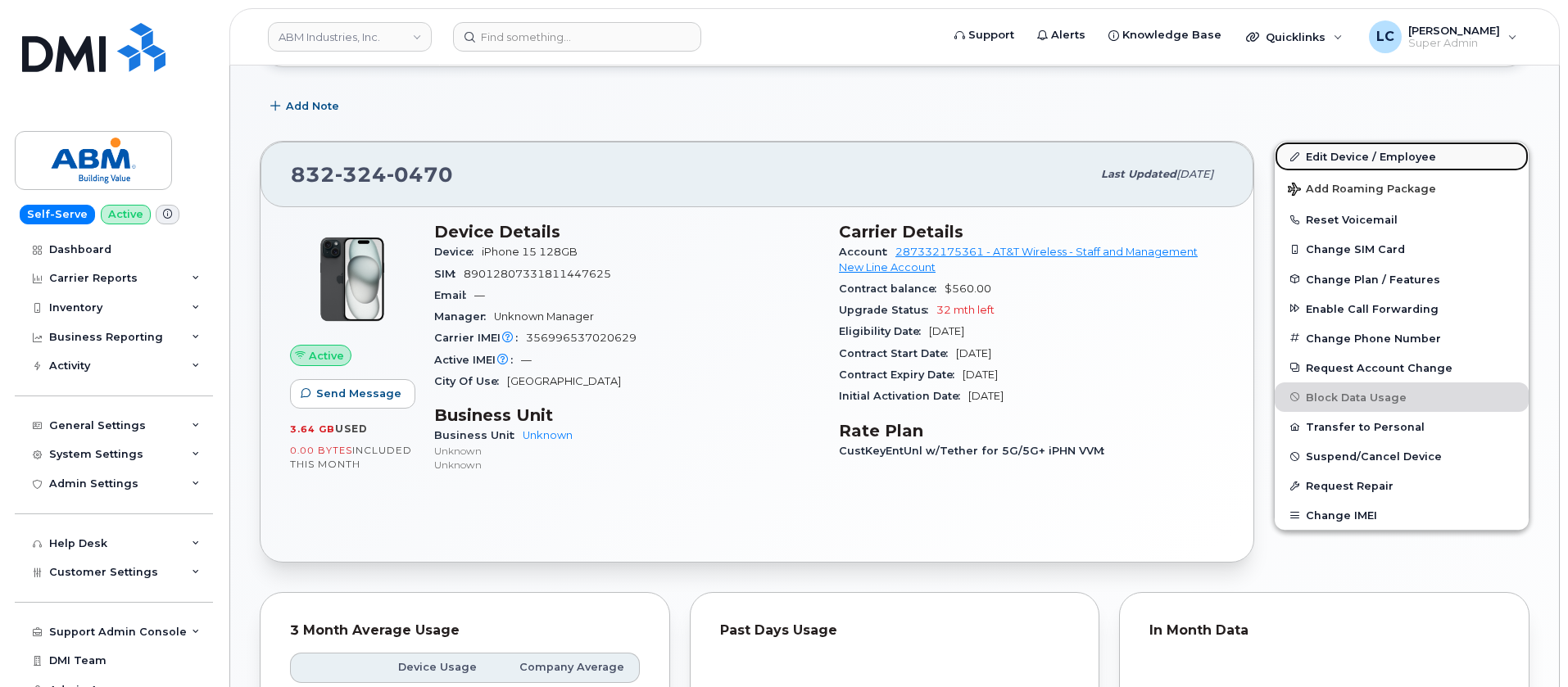
click at [1402, 156] on link "Edit Device / Employee" at bounding box center [1401, 156] width 254 height 30
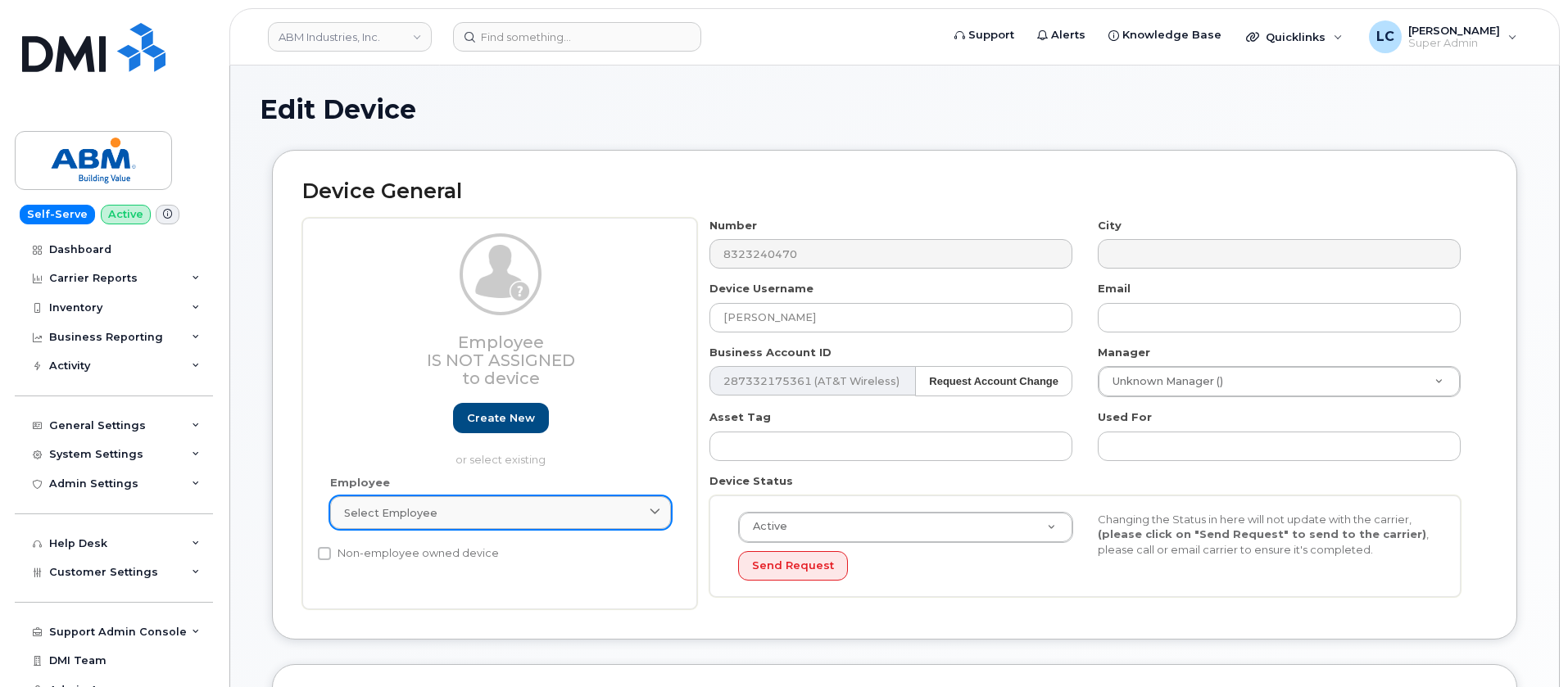
click at [569, 521] on link "Select employee" at bounding box center [500, 512] width 341 height 33
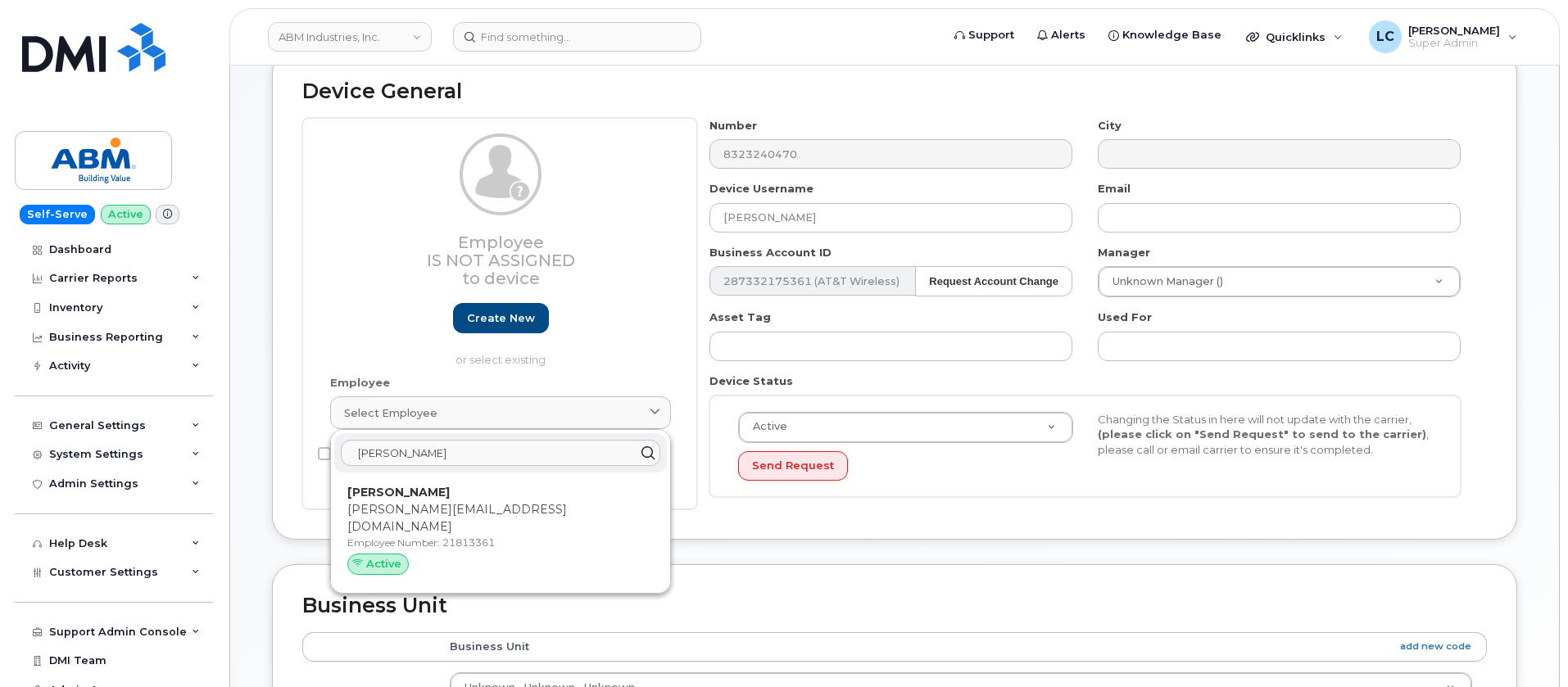
scroll to position [122, 0]
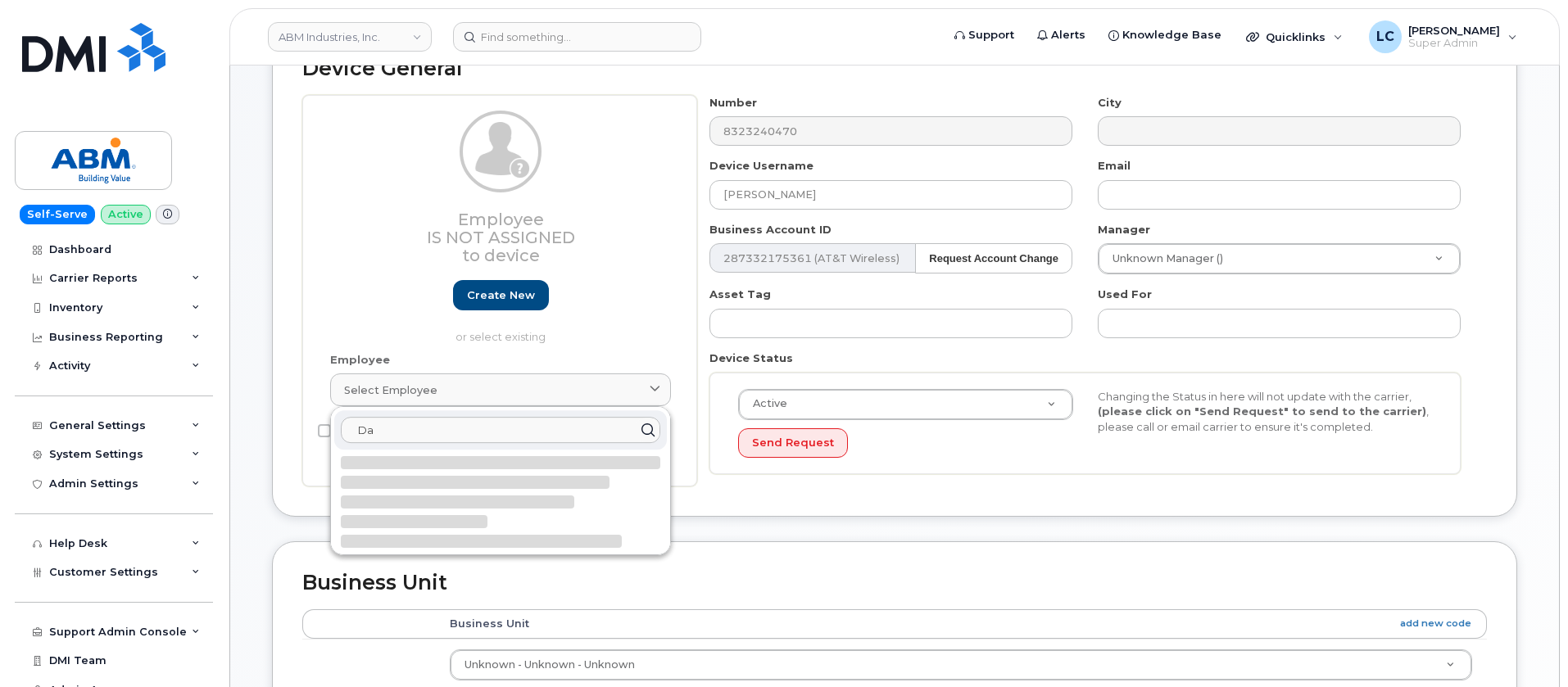
type input "D"
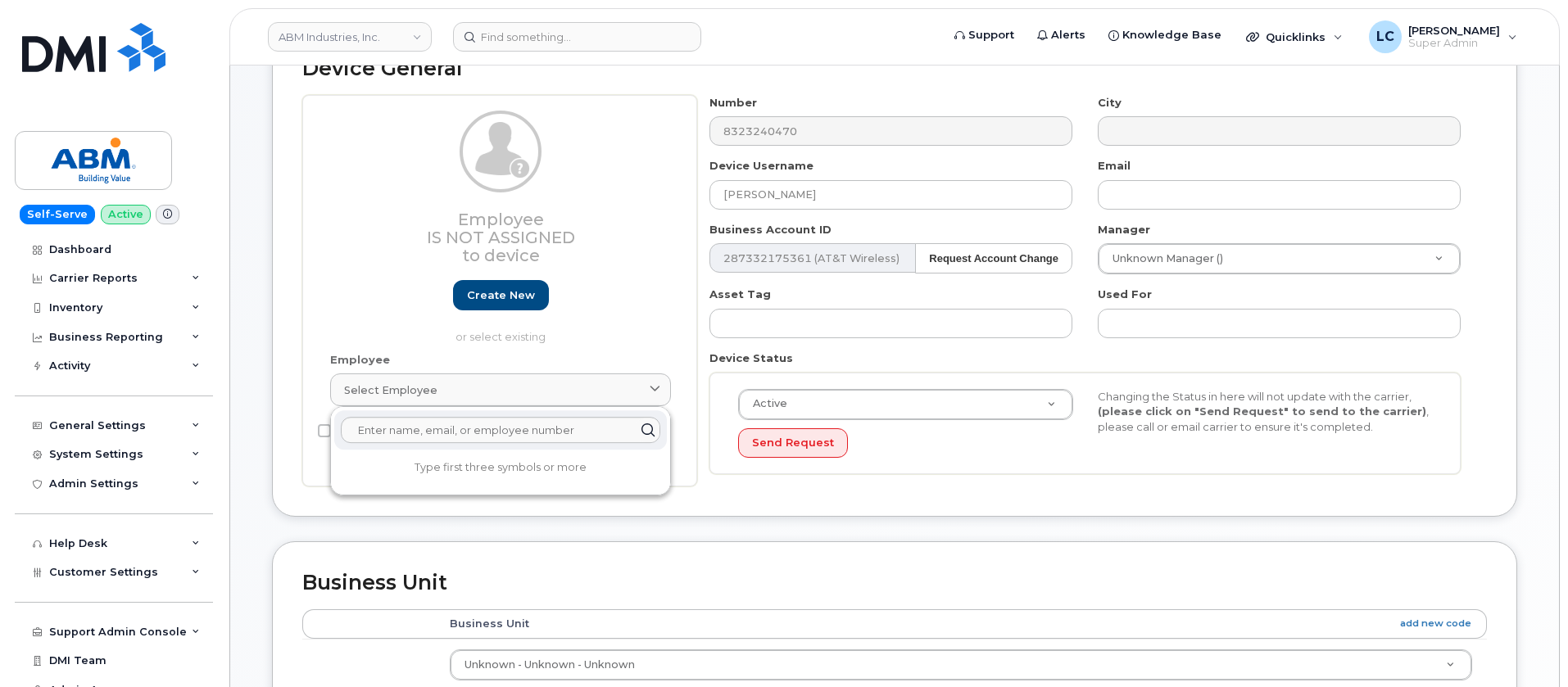
click at [391, 180] on div "Employee Is not assigned to device Create new or select existing" at bounding box center [500, 227] width 341 height 234
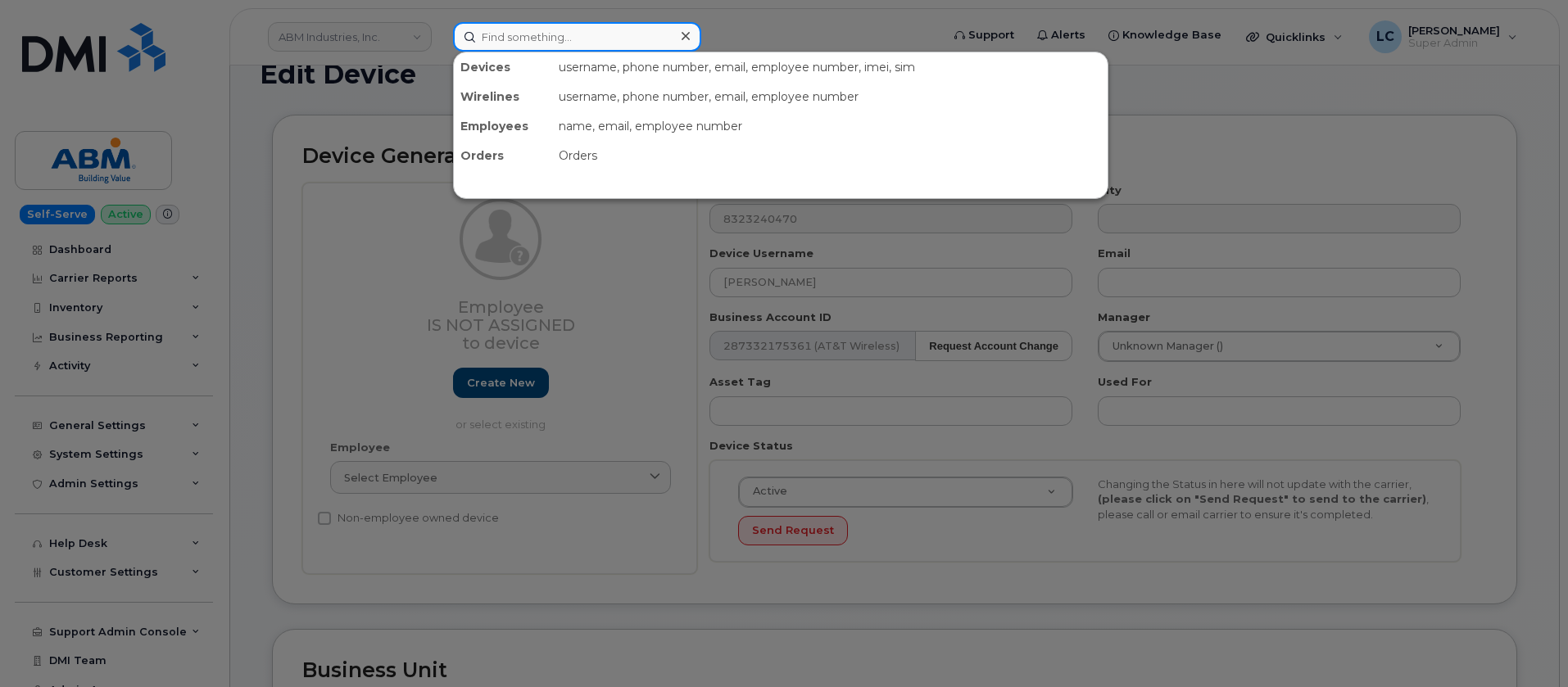
scroll to position [0, 0]
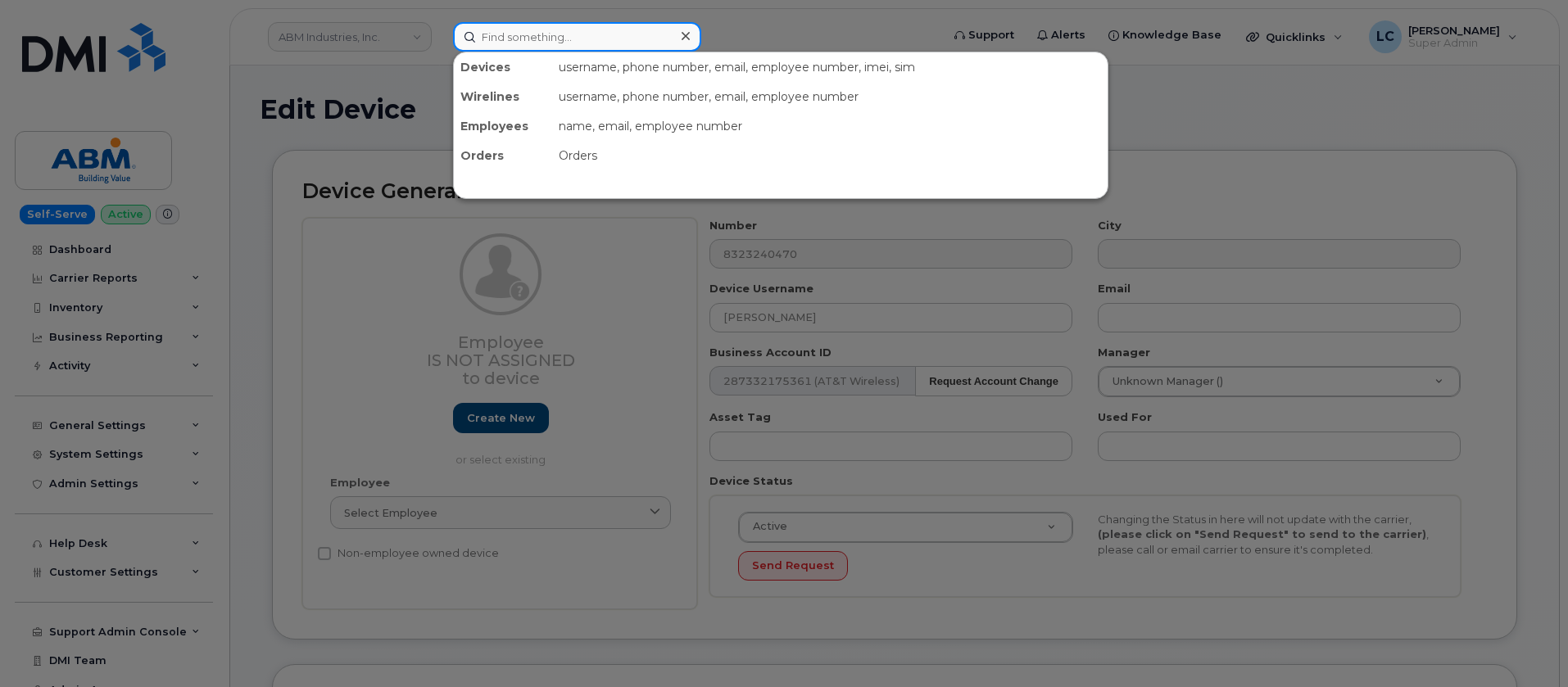
click at [602, 30] on input at bounding box center [577, 37] width 248 height 30
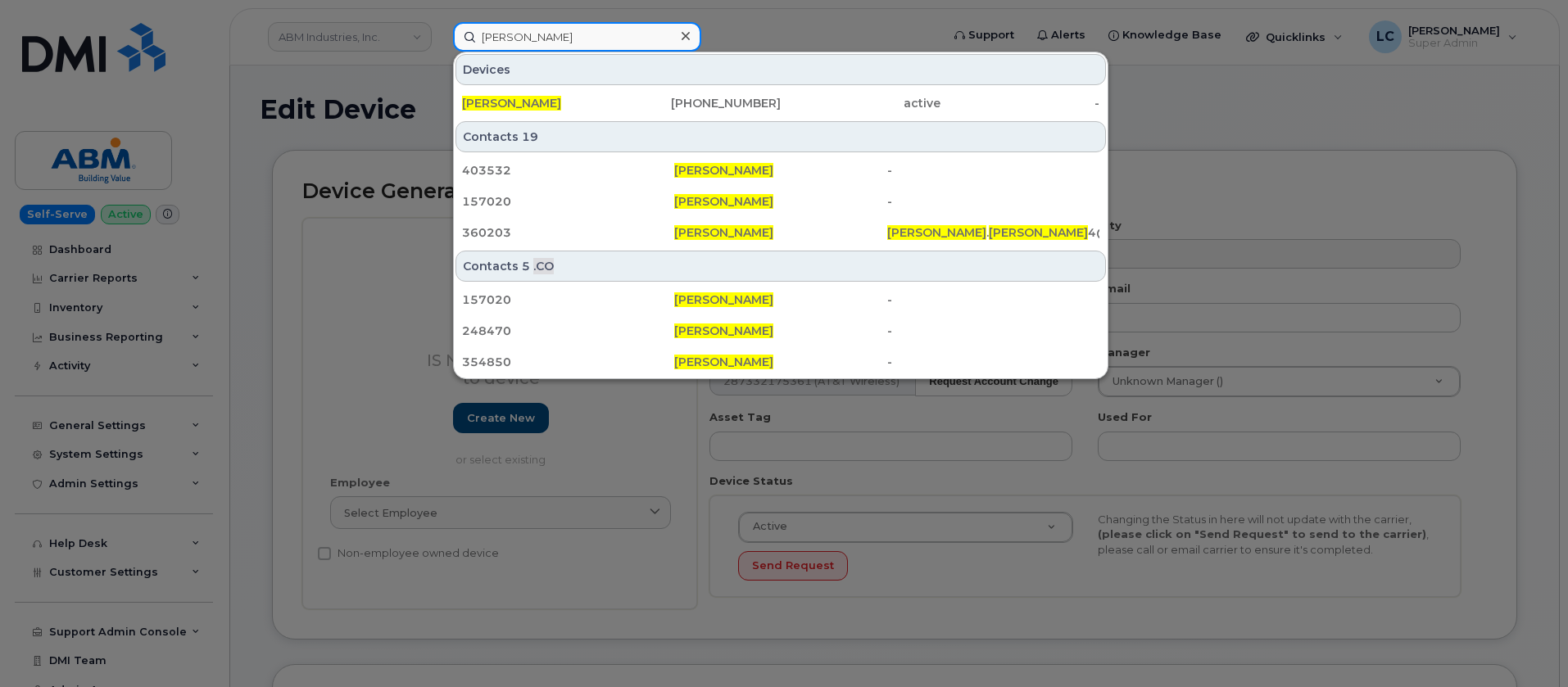
click at [516, 32] on input "David Romero" at bounding box center [577, 37] width 248 height 30
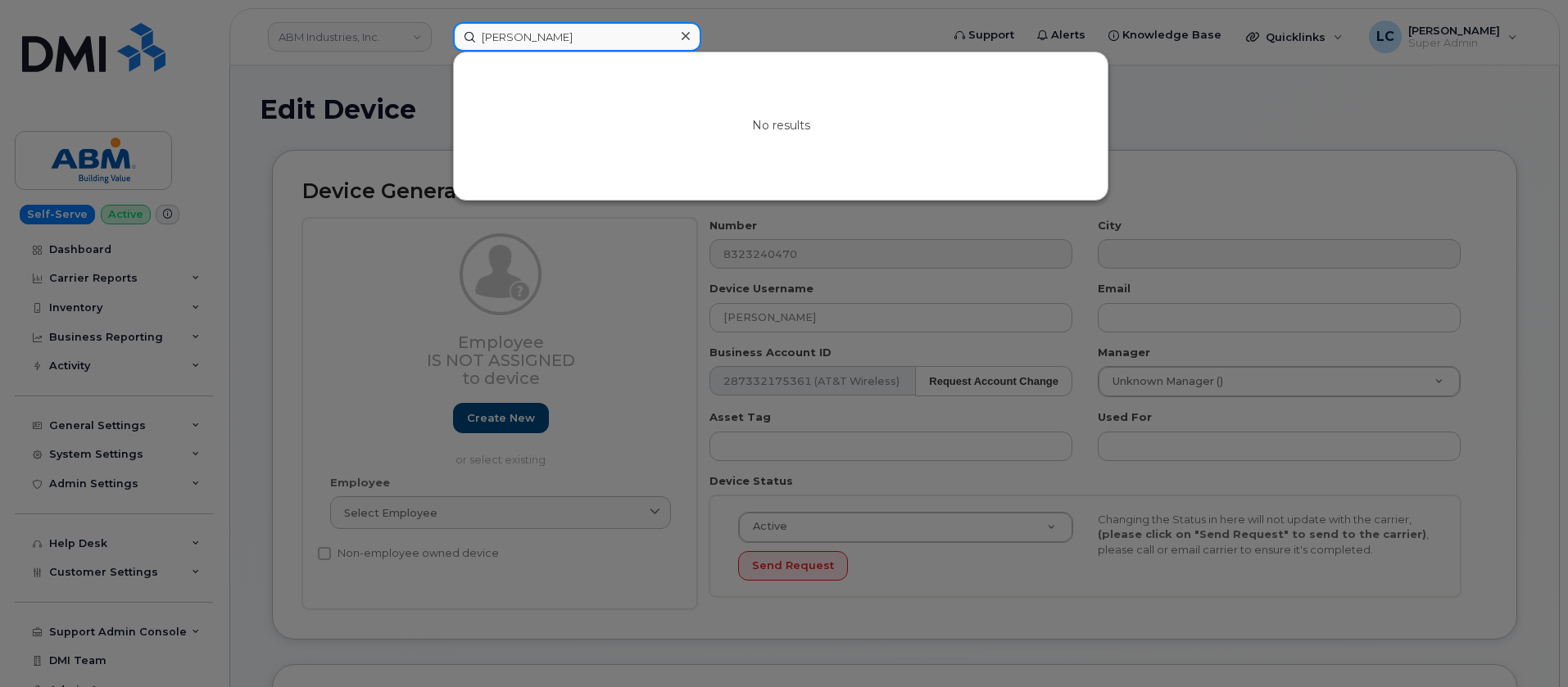
type input "David F Romero"
click at [684, 36] on icon at bounding box center [685, 36] width 8 height 8
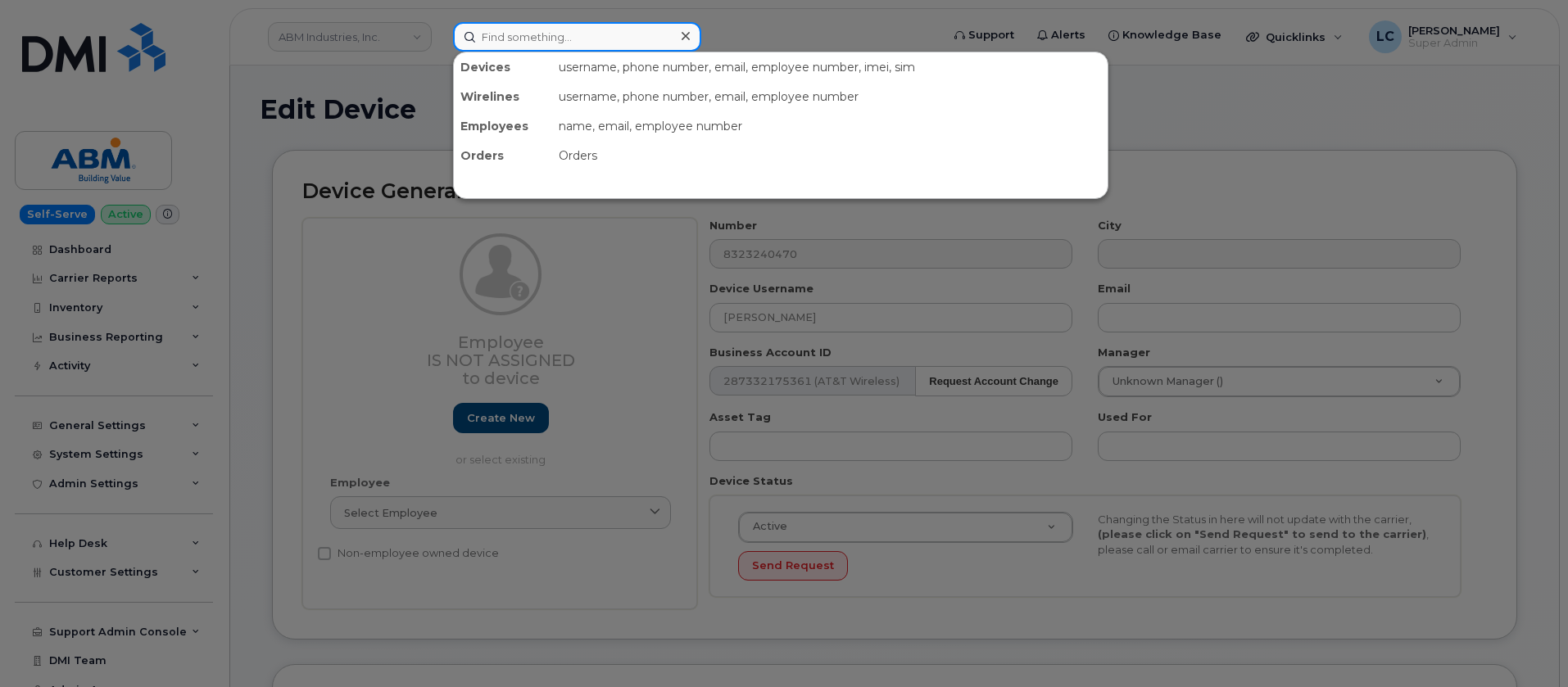
click at [632, 32] on input at bounding box center [577, 37] width 248 height 30
paste input "[EMAIL_ADDRESS][DOMAIN_NAME]"
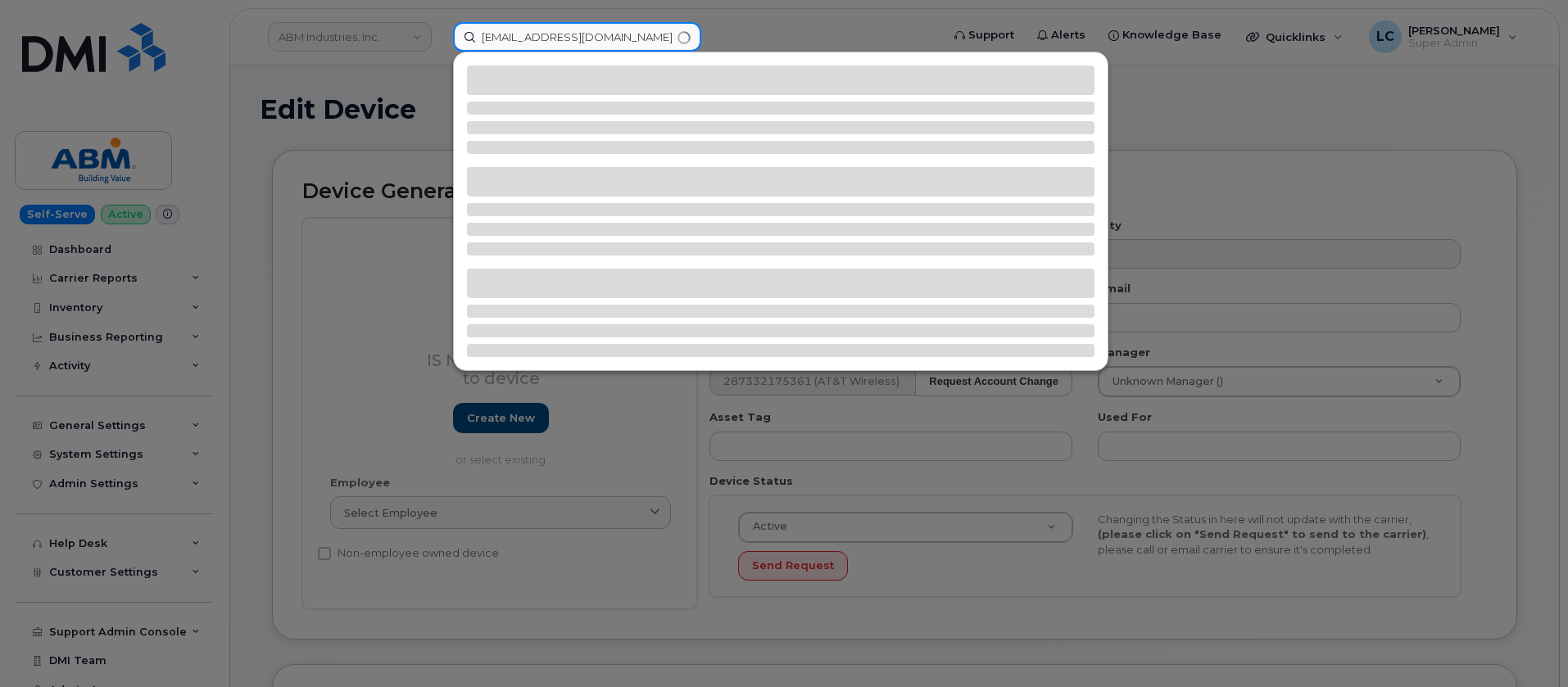
type input "[EMAIL_ADDRESS][DOMAIN_NAME]"
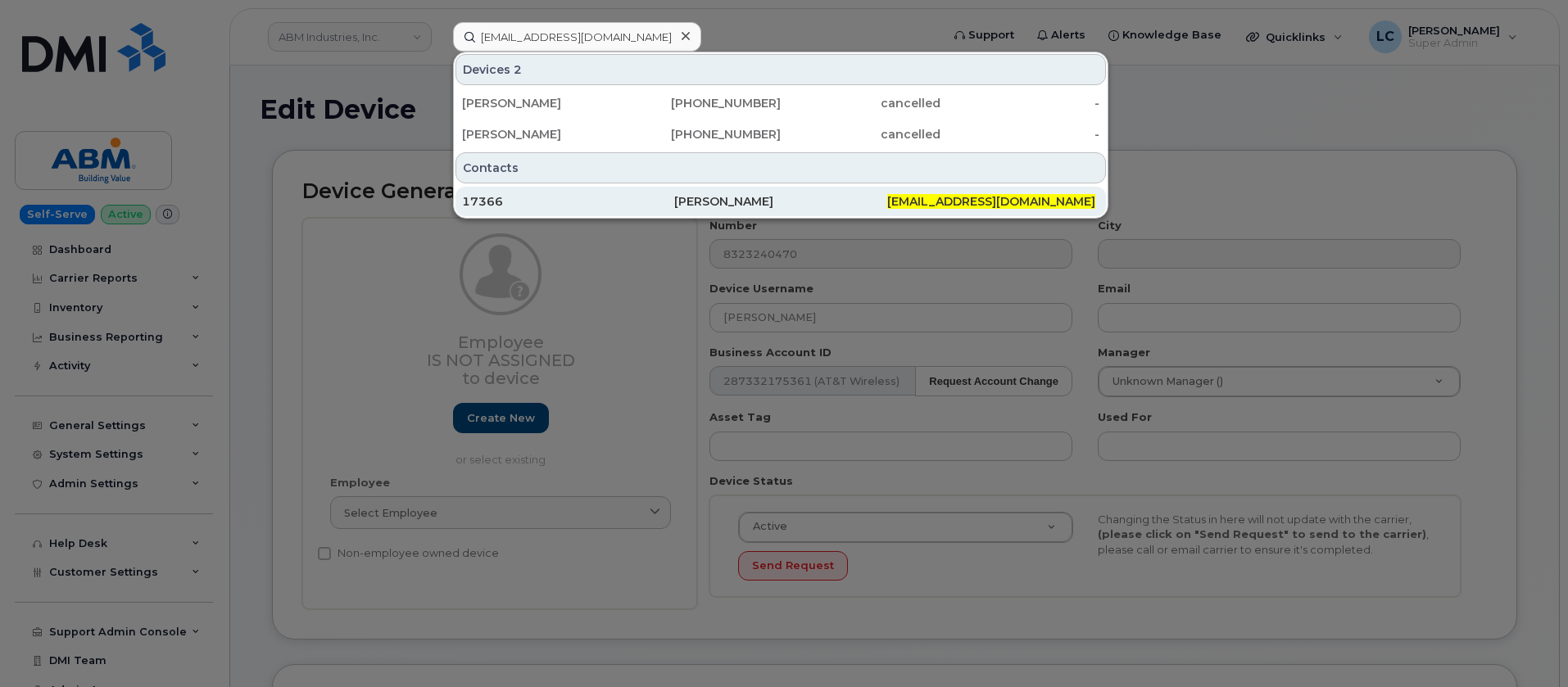
click at [774, 200] on div "[PERSON_NAME]" at bounding box center [780, 201] width 212 height 17
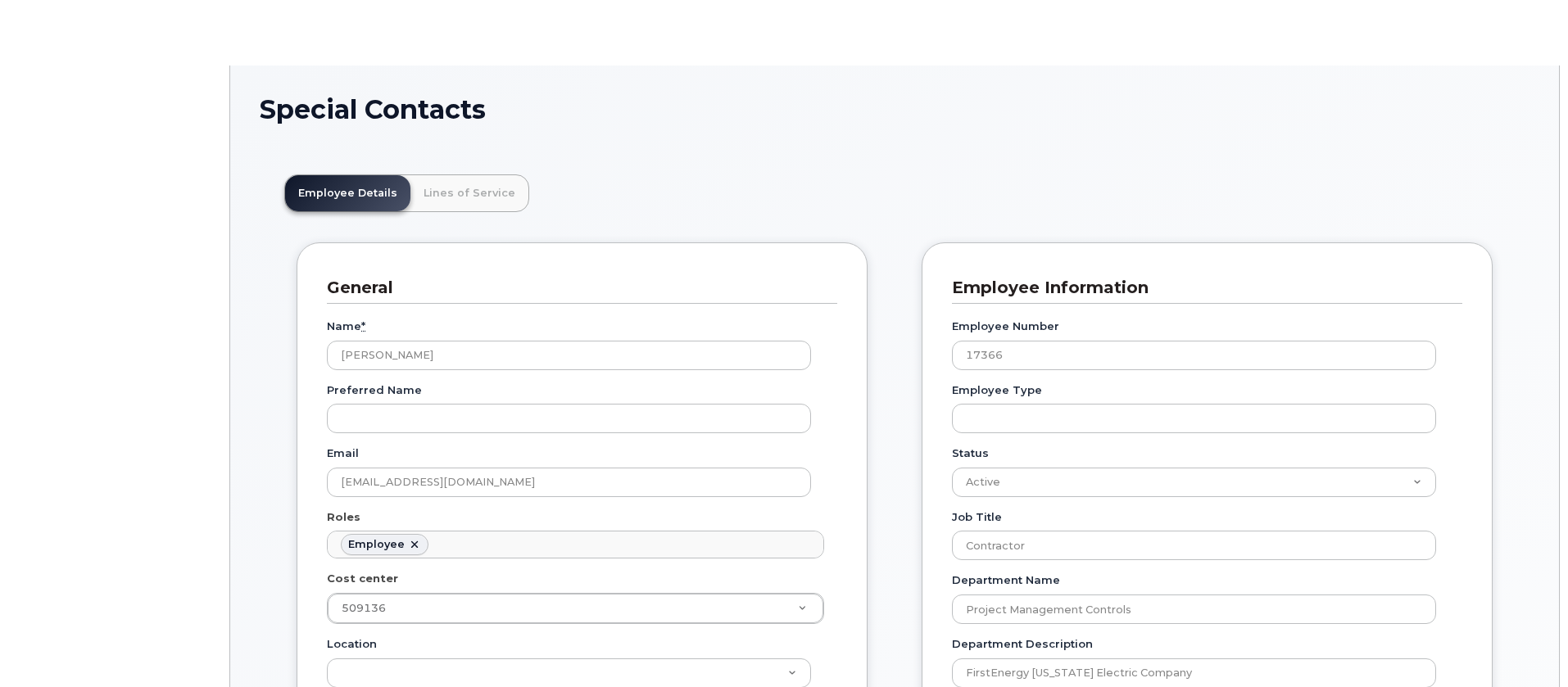
scroll to position [48, 0]
